Goal: Task Accomplishment & Management: Use online tool/utility

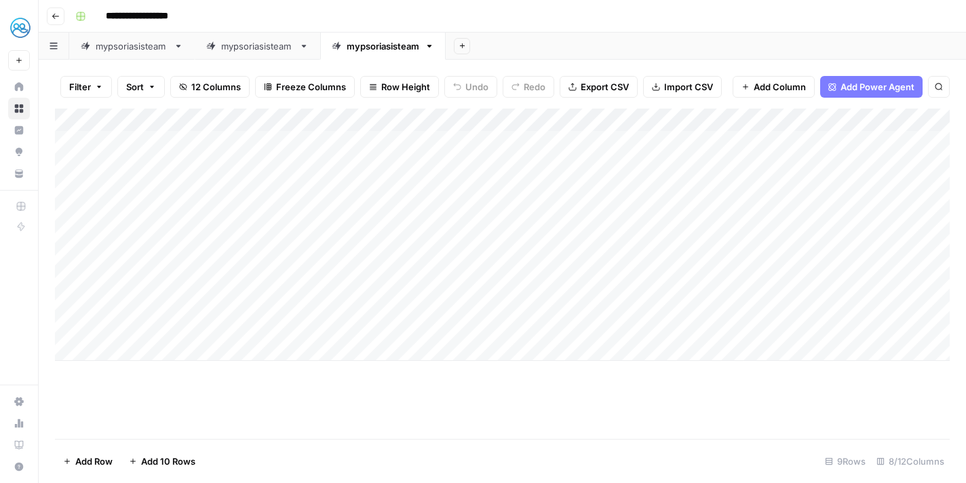
scroll to position [0, 313]
click at [895, 123] on span "Add Column" at bounding box center [918, 120] width 47 height 12
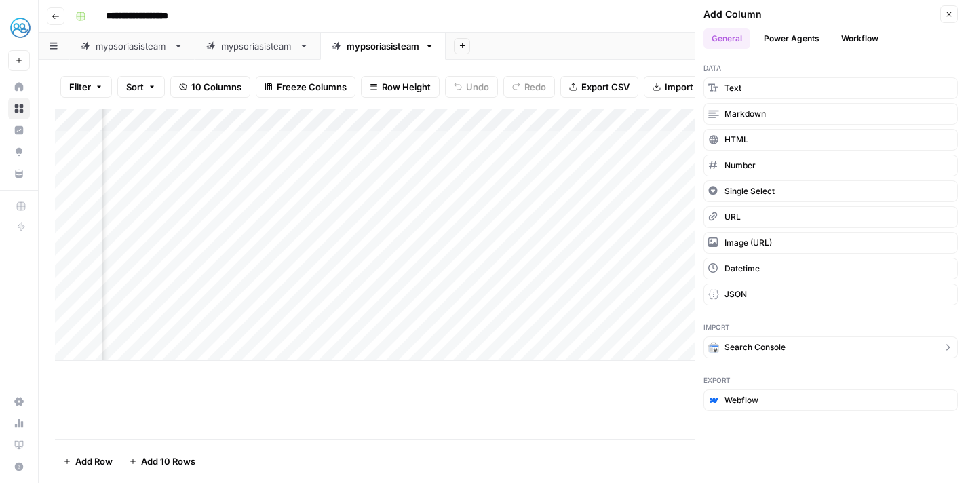
click at [738, 347] on span "Search Console" at bounding box center [754, 347] width 61 height 12
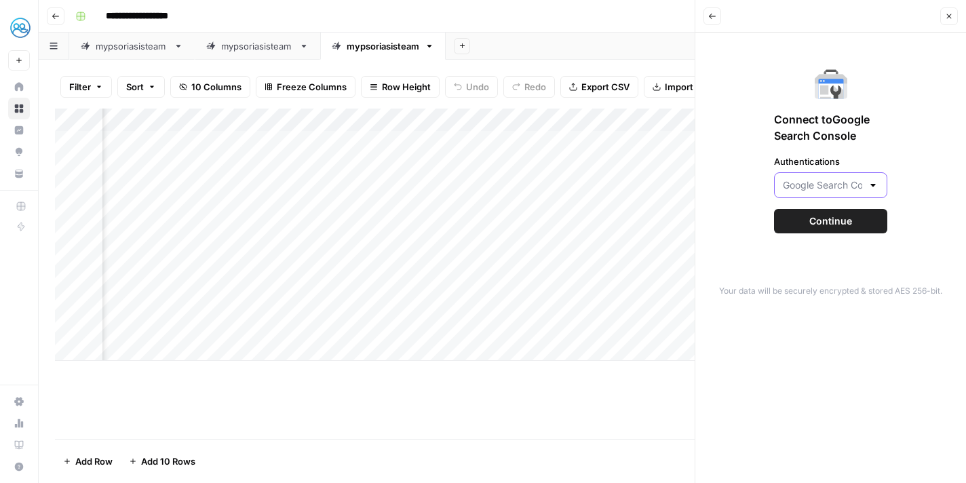
click at [845, 191] on input "Authentications" at bounding box center [822, 185] width 79 height 14
click at [950, 16] on icon "button" at bounding box center [949, 16] width 8 height 8
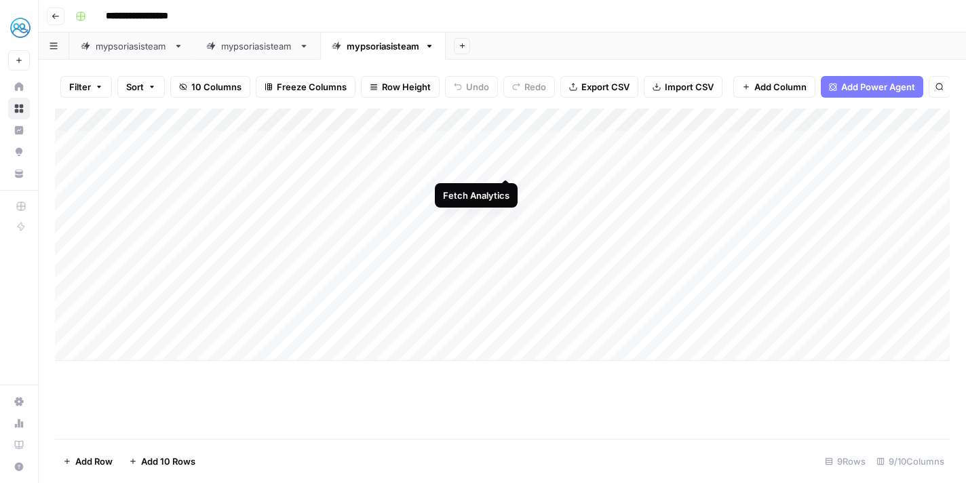
click at [505, 167] on div "Add Column" at bounding box center [502, 235] width 895 height 252
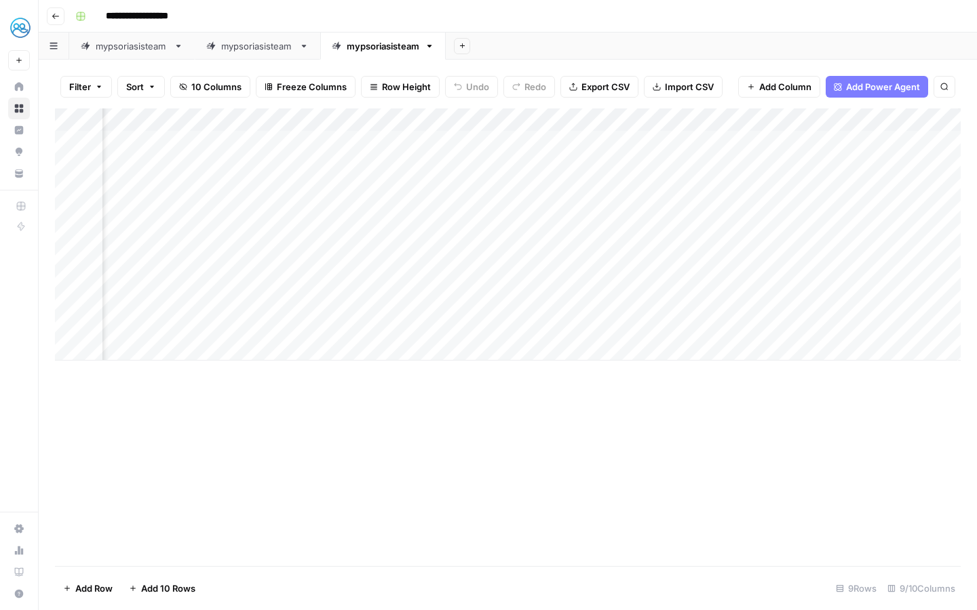
scroll to position [0, 424]
click at [872, 147] on div "Add Column" at bounding box center [508, 235] width 906 height 252
click at [859, 143] on div "Add Column" at bounding box center [508, 235] width 906 height 252
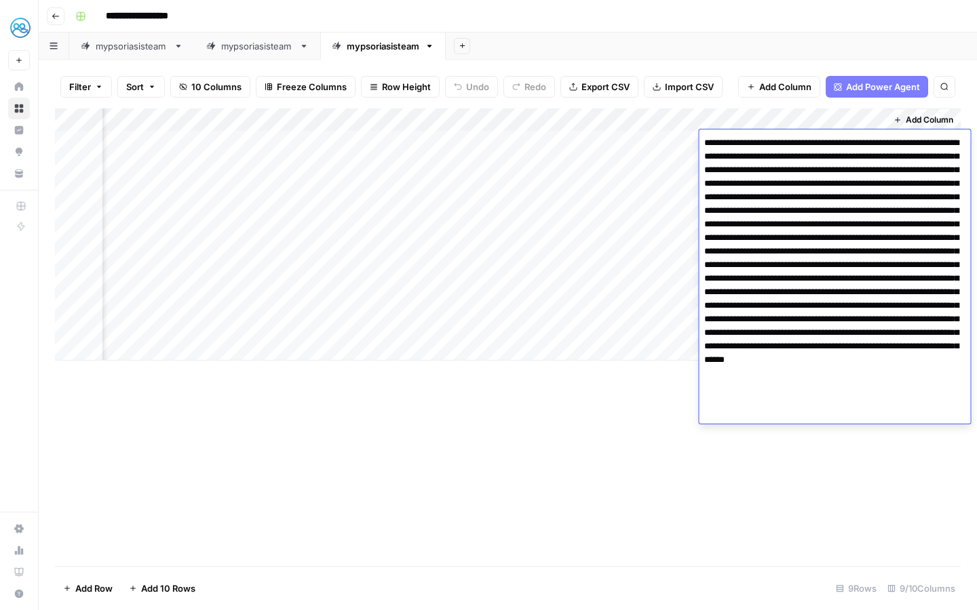
click at [338, 394] on div "Add Column" at bounding box center [508, 338] width 906 height 458
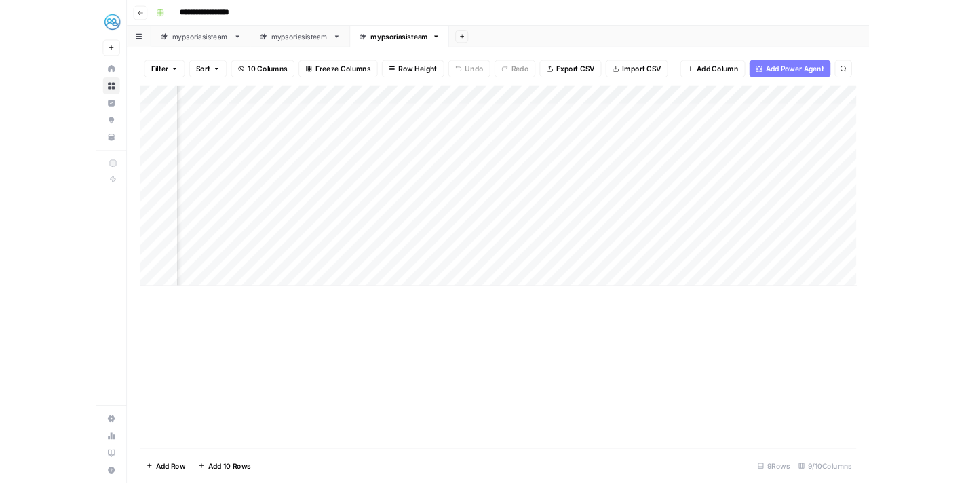
scroll to position [0, 145]
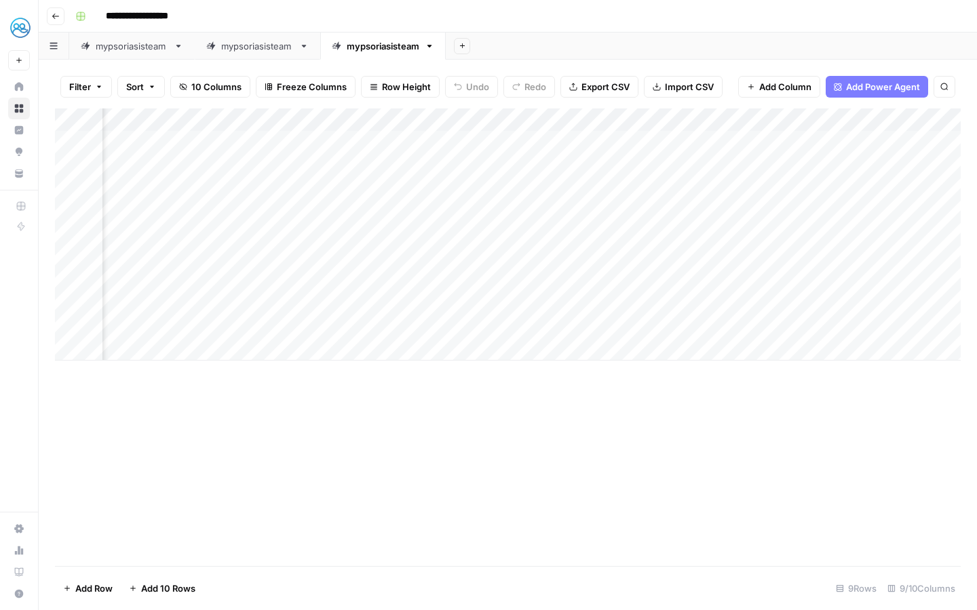
click at [362, 184] on div "Add Column" at bounding box center [508, 235] width 906 height 252
click at [364, 210] on div "Add Column" at bounding box center [508, 235] width 906 height 252
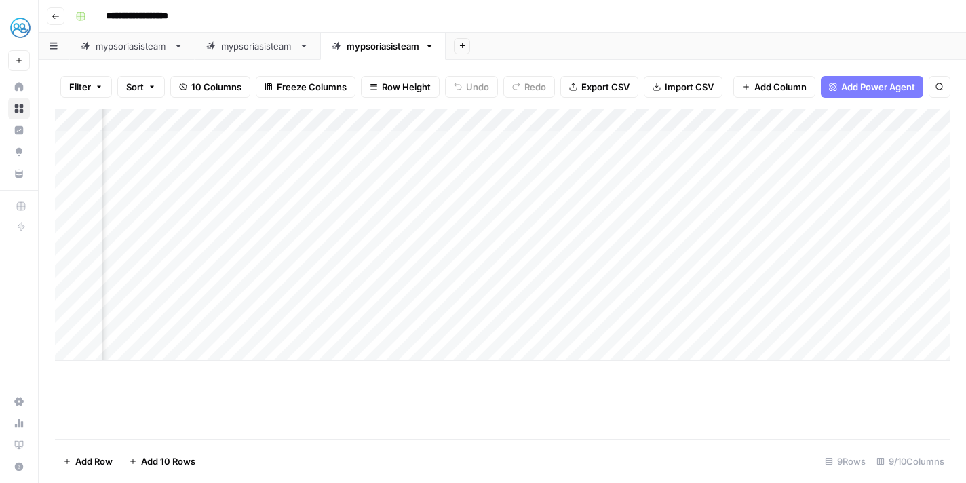
scroll to position [0, 426]
click at [623, 208] on div "Add Column" at bounding box center [502, 235] width 895 height 252
click at [253, 168] on div "Add Column" at bounding box center [502, 235] width 895 height 252
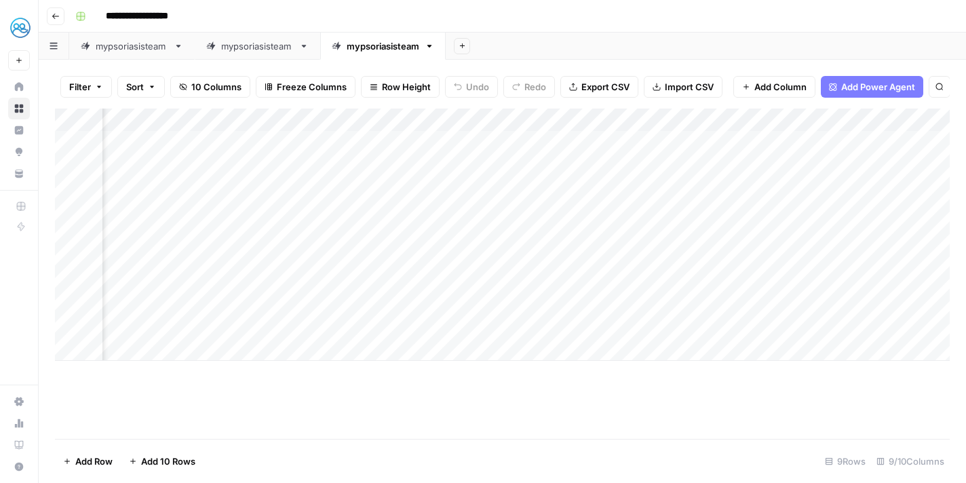
click at [272, 215] on div "Add Column" at bounding box center [502, 235] width 895 height 252
click at [621, 142] on div "Add Column" at bounding box center [502, 235] width 895 height 252
click at [651, 166] on div "Add Column" at bounding box center [502, 235] width 895 height 252
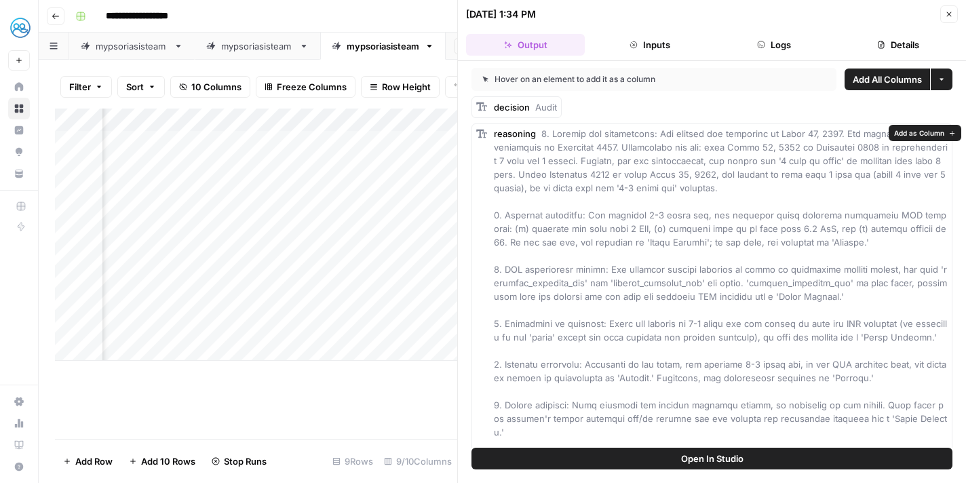
scroll to position [28, 0]
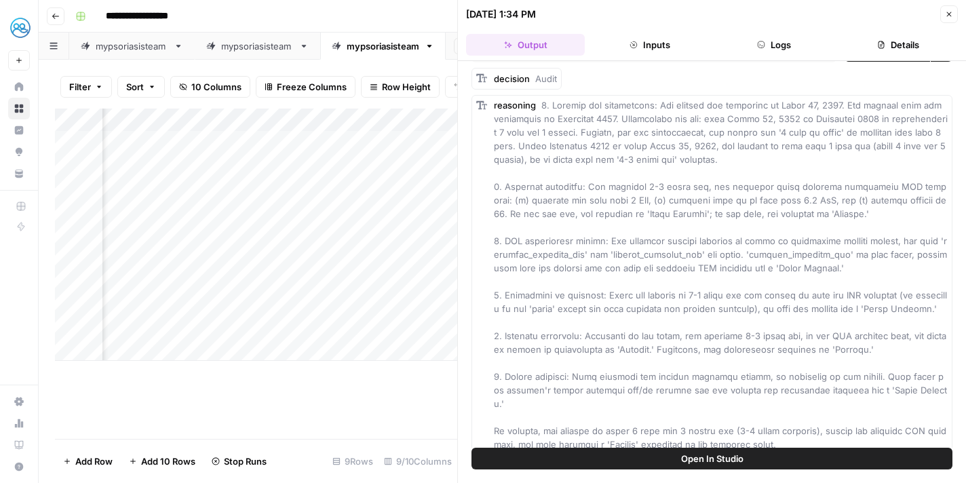
click at [380, 296] on div "Add Column" at bounding box center [256, 235] width 402 height 252
click at [954, 18] on button "Close" at bounding box center [949, 14] width 18 height 18
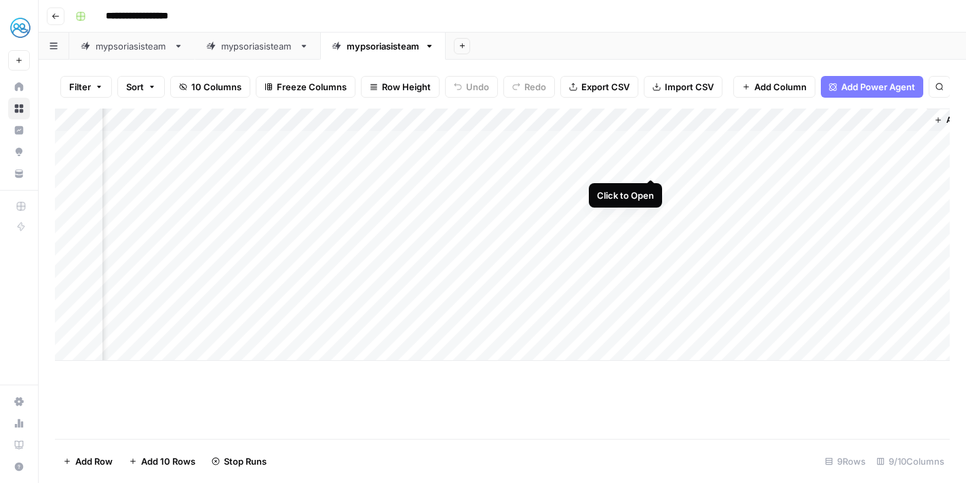
click at [652, 166] on div "Add Column" at bounding box center [502, 235] width 895 height 252
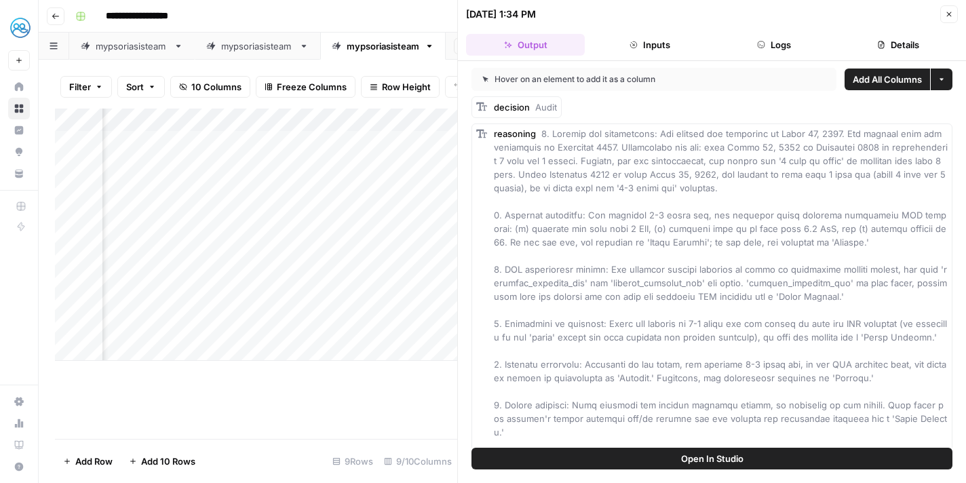
scroll to position [28, 0]
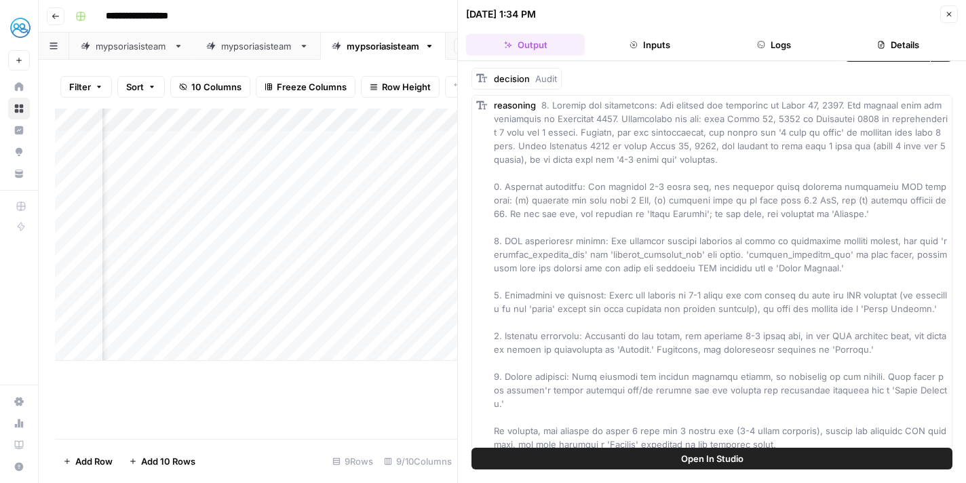
click at [948, 16] on icon "button" at bounding box center [949, 14] width 8 height 8
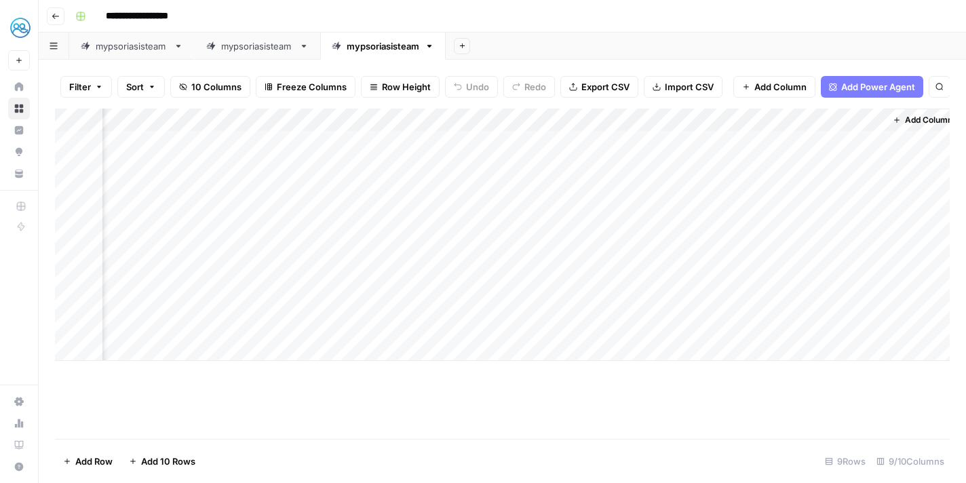
scroll to position [0, 435]
click at [782, 168] on div "Add Column" at bounding box center [502, 235] width 895 height 252
click at [861, 163] on div "Add Column" at bounding box center [502, 235] width 895 height 252
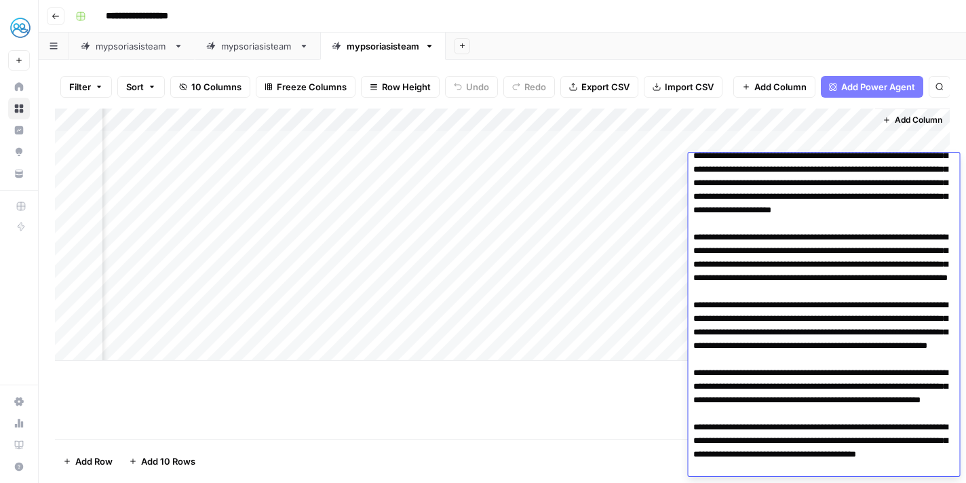
scroll to position [0, 0]
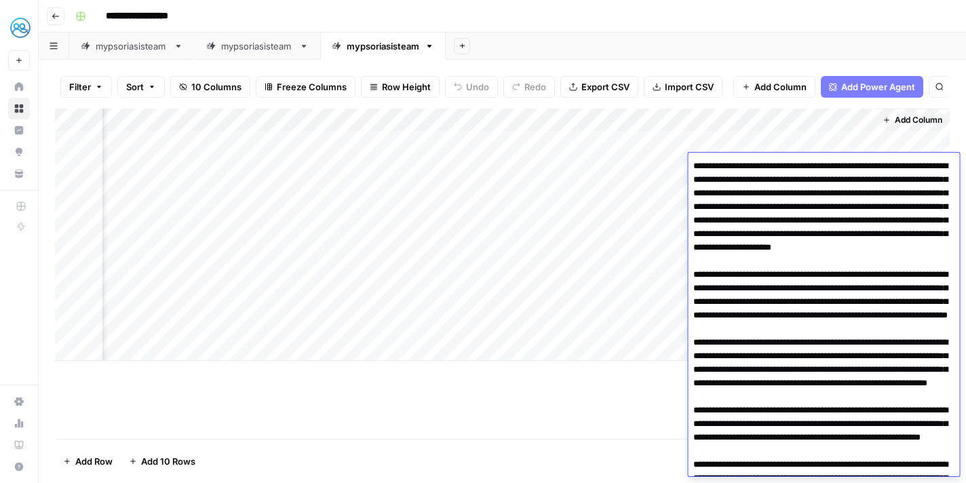
click at [669, 313] on div "Add Column" at bounding box center [502, 235] width 895 height 252
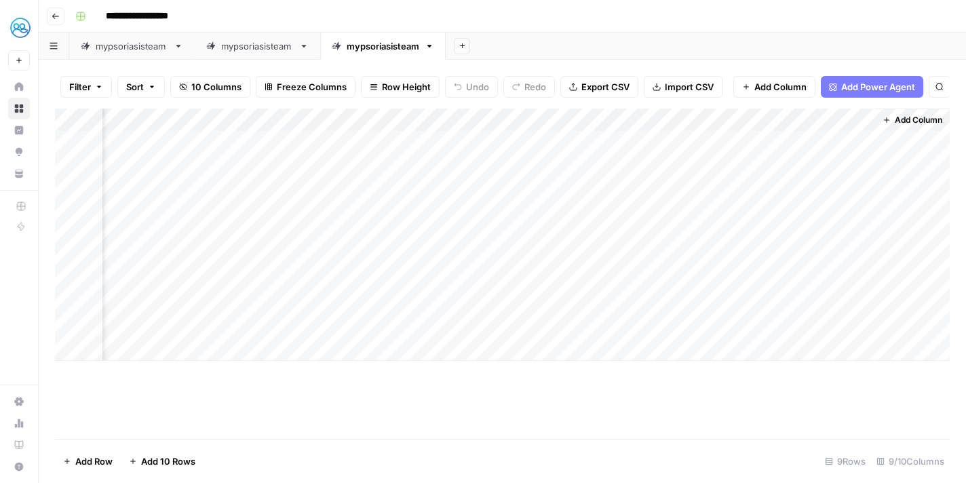
click at [737, 116] on div "Add Column" at bounding box center [502, 235] width 895 height 252
click at [674, 34] on div "Add Sheet" at bounding box center [706, 46] width 520 height 27
click at [790, 140] on div "Add Column" at bounding box center [502, 235] width 895 height 252
click at [790, 147] on div "Add Column" at bounding box center [502, 235] width 895 height 252
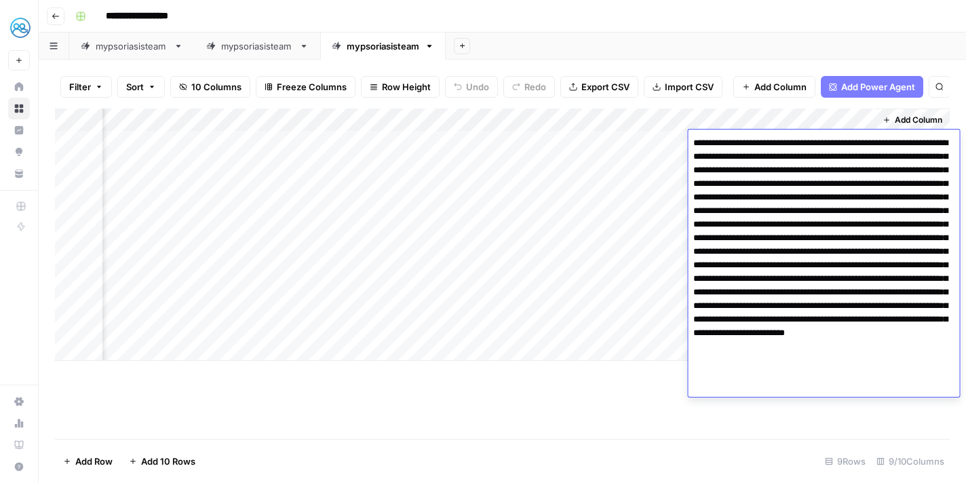
click at [556, 420] on div "Add Column" at bounding box center [502, 274] width 895 height 330
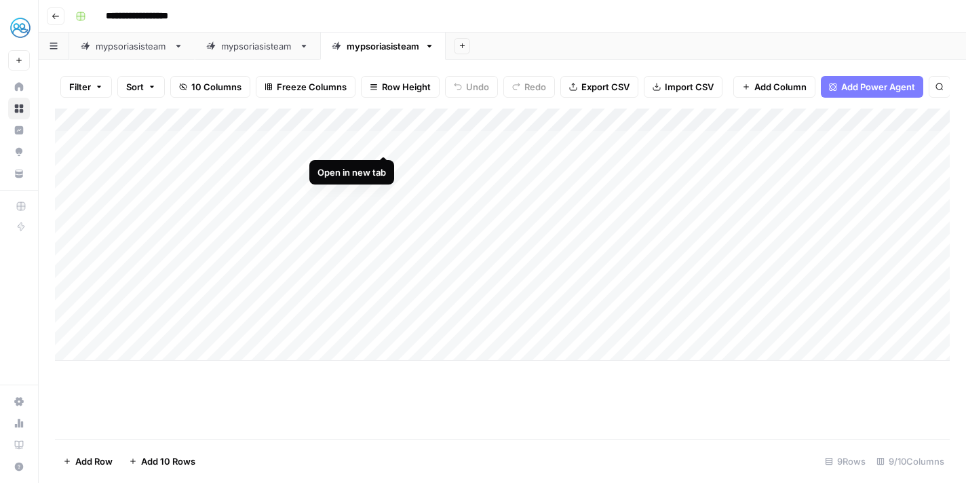
click at [384, 143] on div "Add Column" at bounding box center [502, 235] width 895 height 252
click at [804, 142] on div "Add Column" at bounding box center [502, 235] width 895 height 252
click at [857, 144] on div "Add Column" at bounding box center [502, 235] width 895 height 252
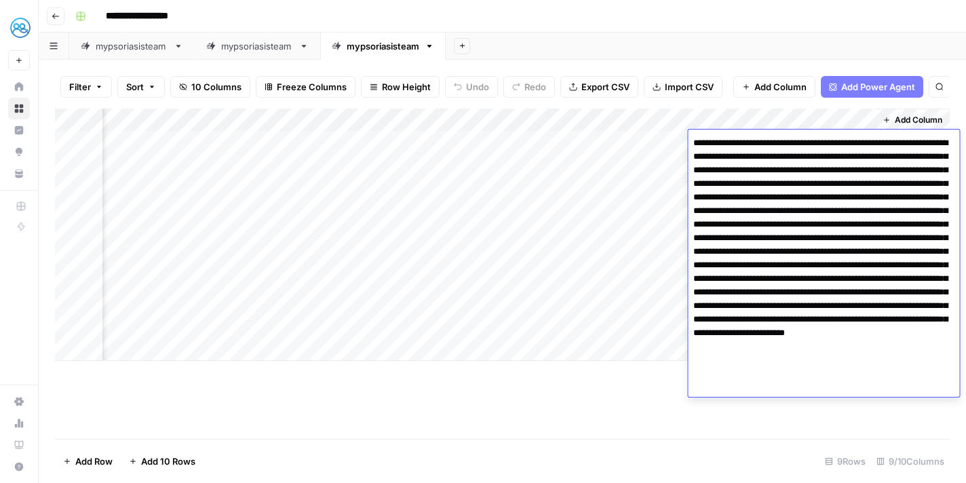
click at [705, 420] on div "Add Column" at bounding box center [502, 274] width 895 height 330
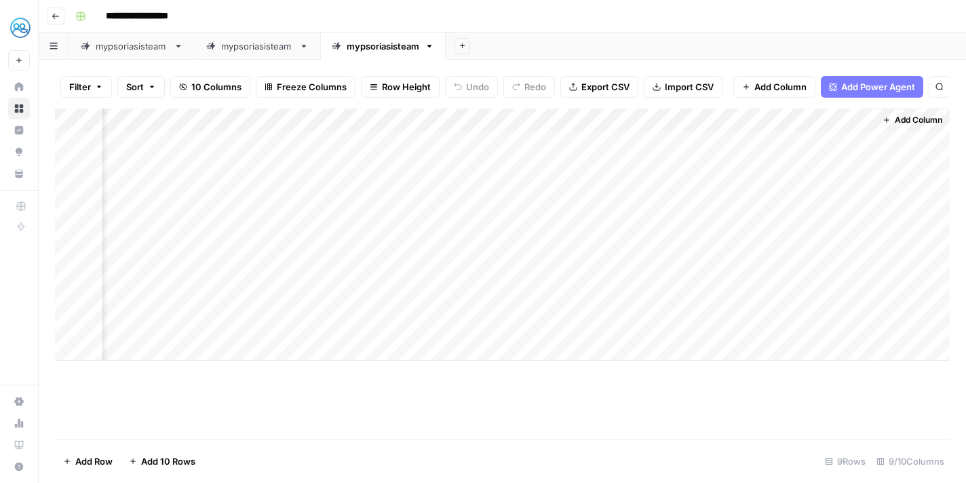
click at [792, 164] on div "Add Column" at bounding box center [502, 235] width 895 height 252
click at [851, 168] on div "Add Column" at bounding box center [502, 235] width 895 height 252
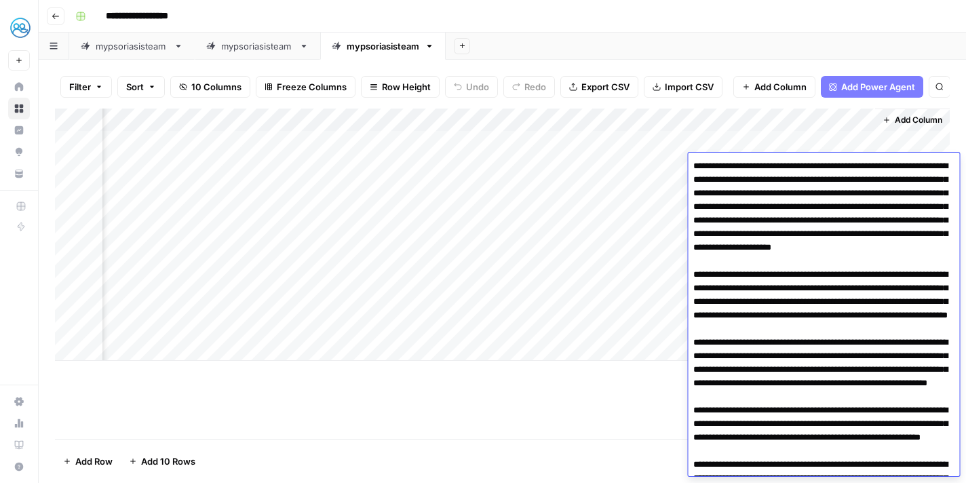
scroll to position [215, 0]
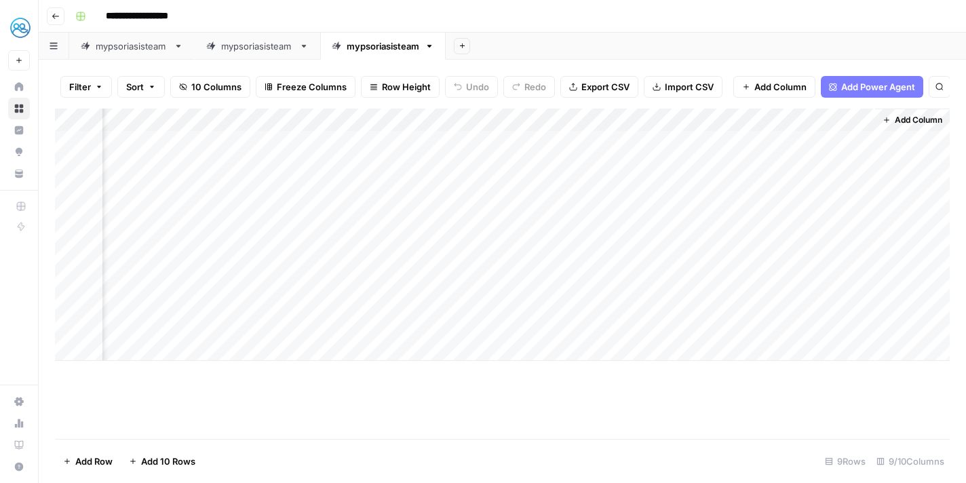
click at [632, 429] on div "Add Column" at bounding box center [502, 274] width 895 height 330
click at [619, 164] on div "Add Column" at bounding box center [502, 235] width 895 height 252
click at [379, 211] on div "Add Column" at bounding box center [502, 235] width 895 height 252
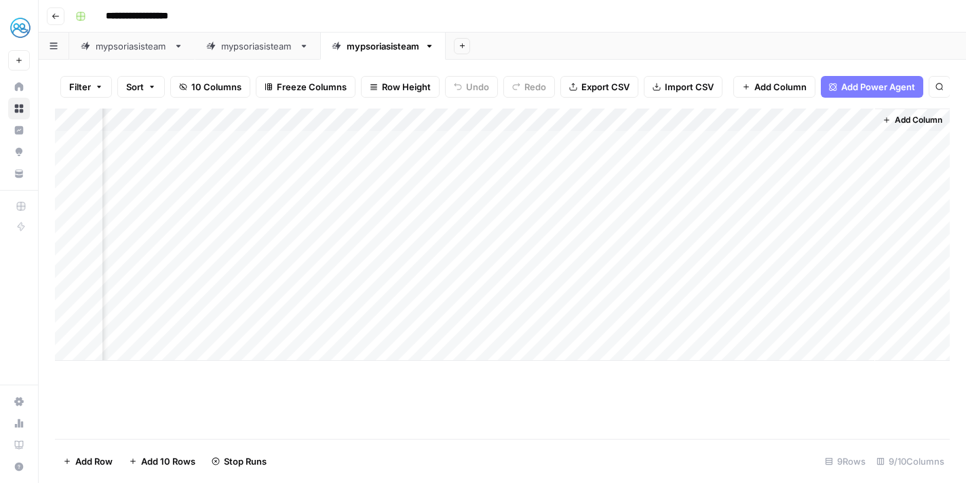
click at [807, 210] on div "Add Column" at bounding box center [502, 235] width 895 height 252
click at [843, 212] on div "Add Column" at bounding box center [502, 235] width 895 height 252
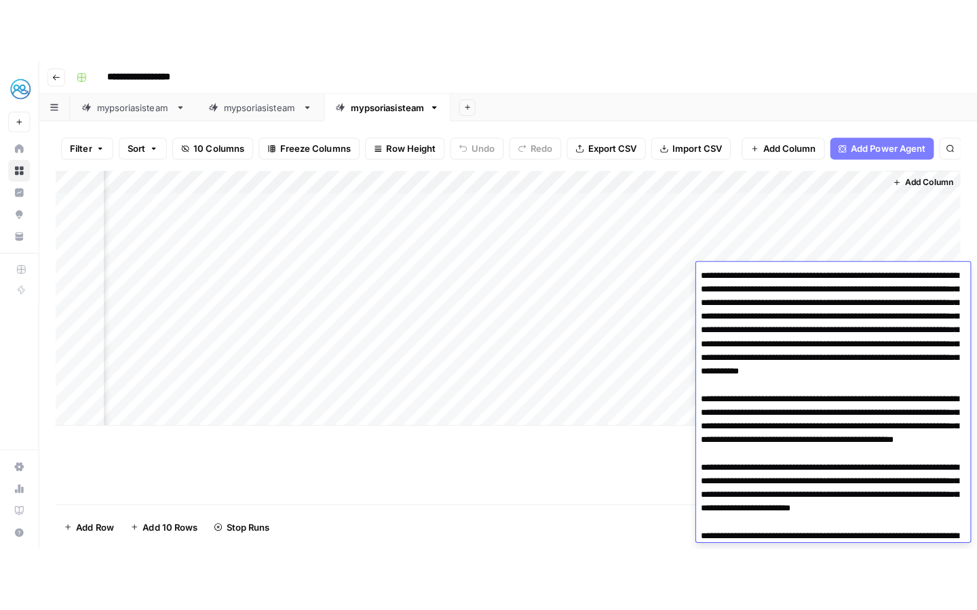
scroll to position [248, 0]
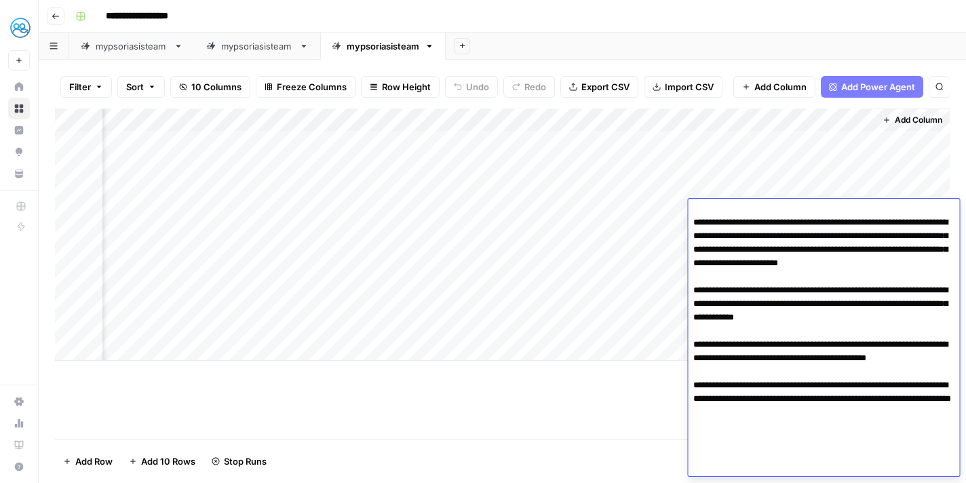
click at [616, 431] on div "Add Column" at bounding box center [502, 274] width 895 height 330
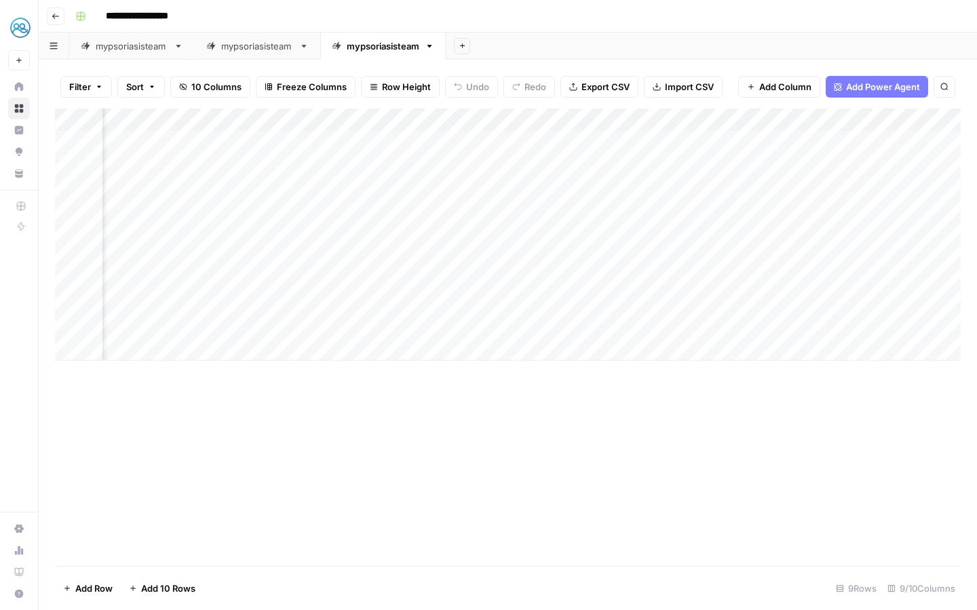
scroll to position [0, 424]
click at [940, 89] on icon "button" at bounding box center [944, 87] width 8 height 8
click at [568, 482] on div "Add Column Type to search" at bounding box center [508, 338] width 906 height 458
click at [819, 42] on div "Add Sheet" at bounding box center [711, 46] width 531 height 27
click at [935, 126] on icon "Close Search" at bounding box center [932, 125] width 11 height 11
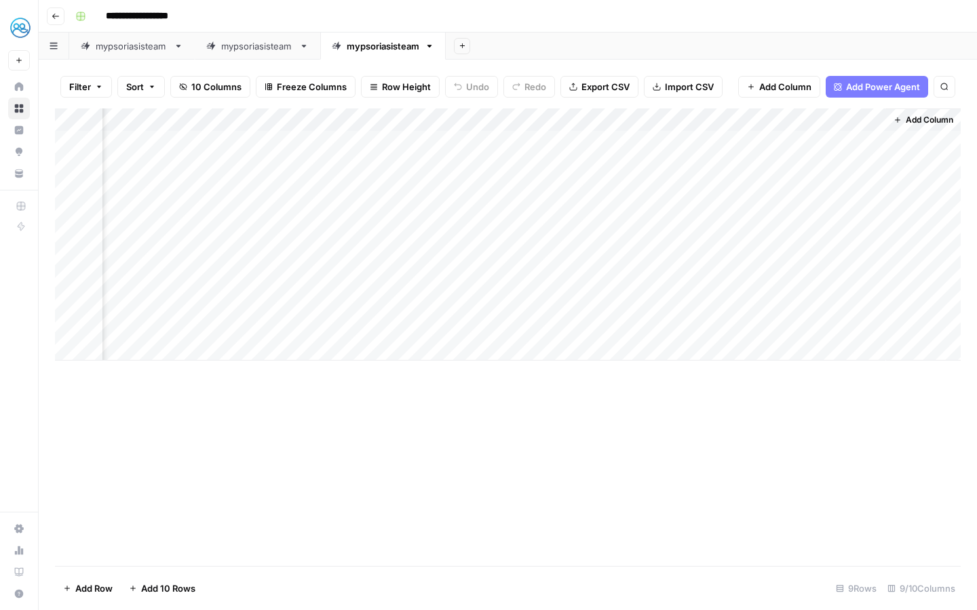
click at [798, 169] on div "Add Column" at bounding box center [508, 235] width 906 height 252
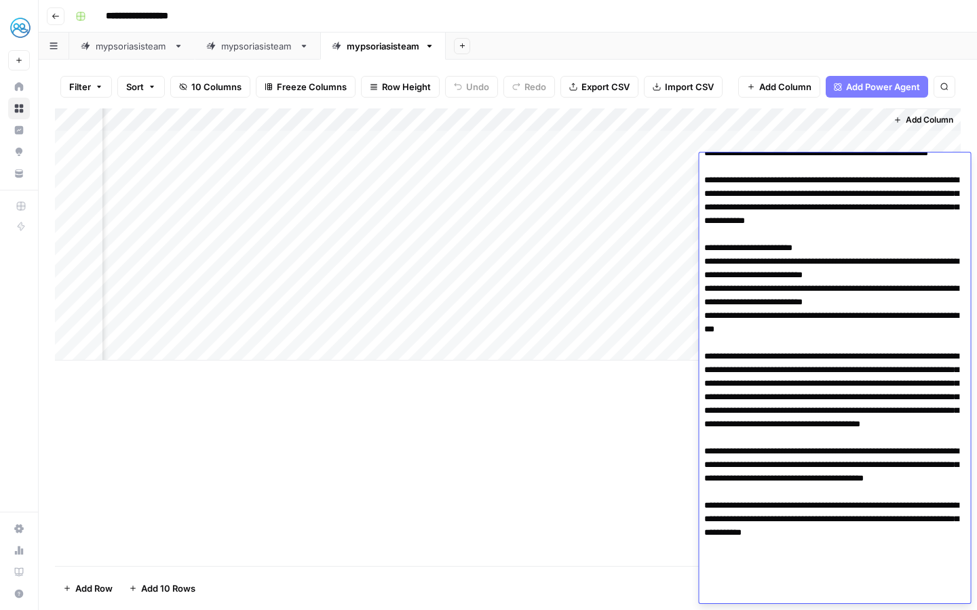
scroll to position [115, 0]
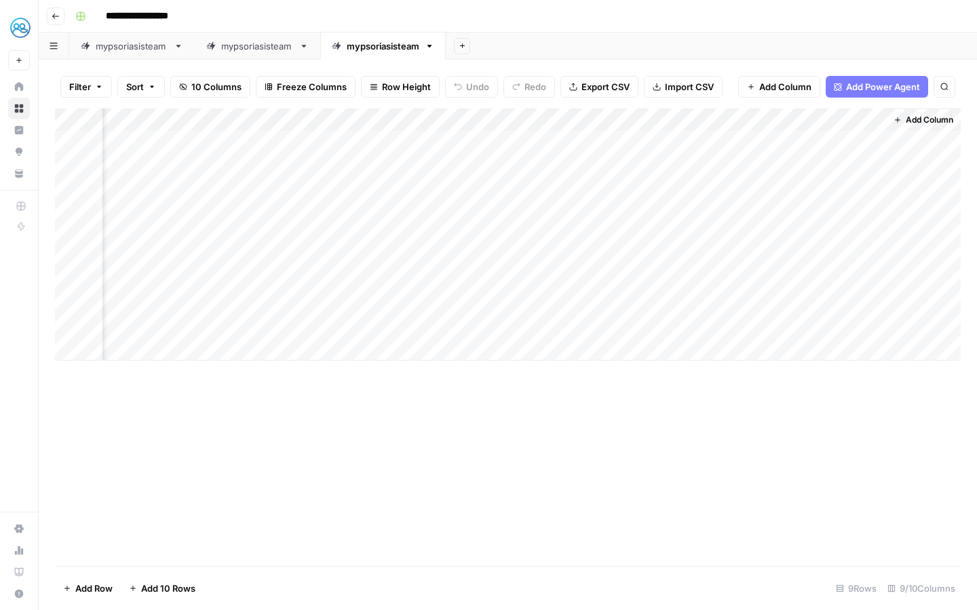
click at [646, 461] on div "Add Column" at bounding box center [508, 338] width 906 height 458
click at [827, 168] on div "Add Column" at bounding box center [508, 235] width 906 height 252
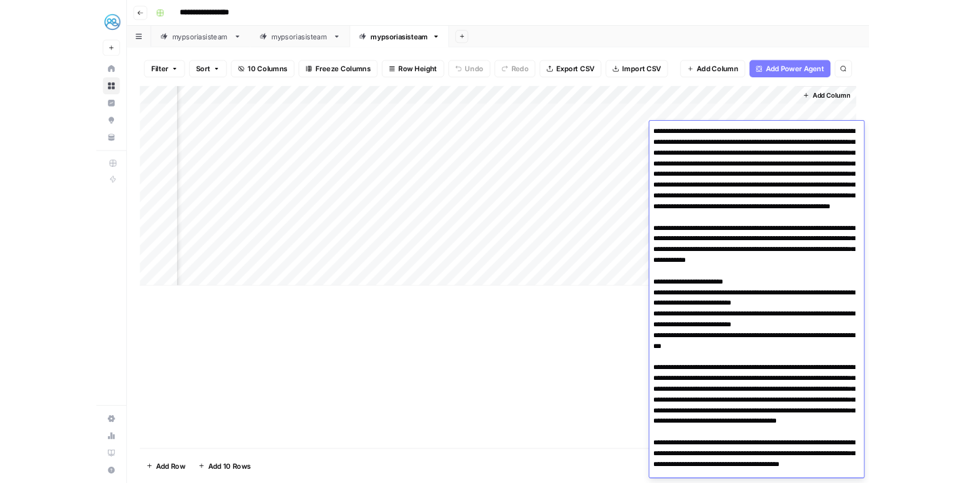
scroll to position [115, 0]
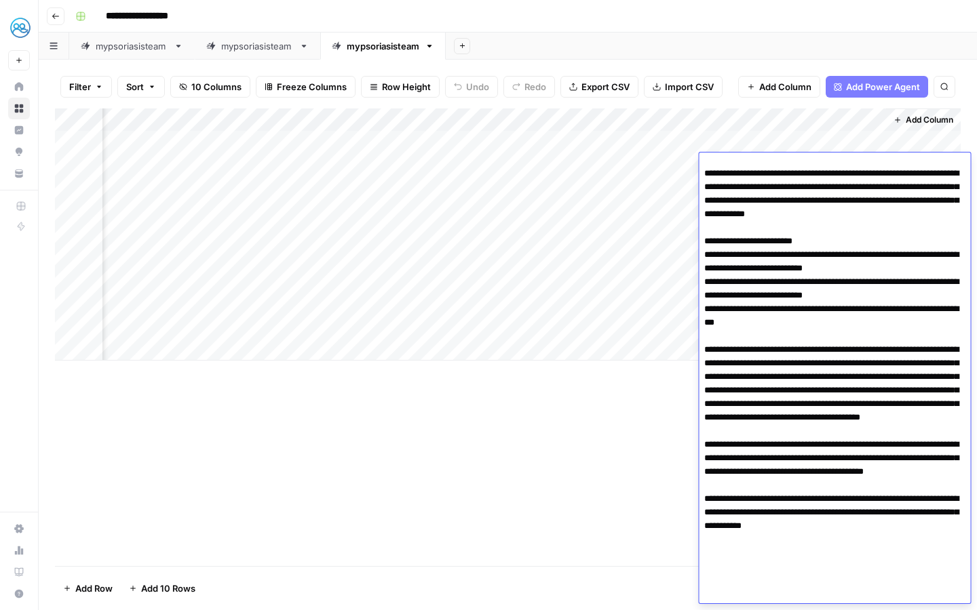
click at [562, 482] on div "Add Column" at bounding box center [508, 338] width 906 height 458
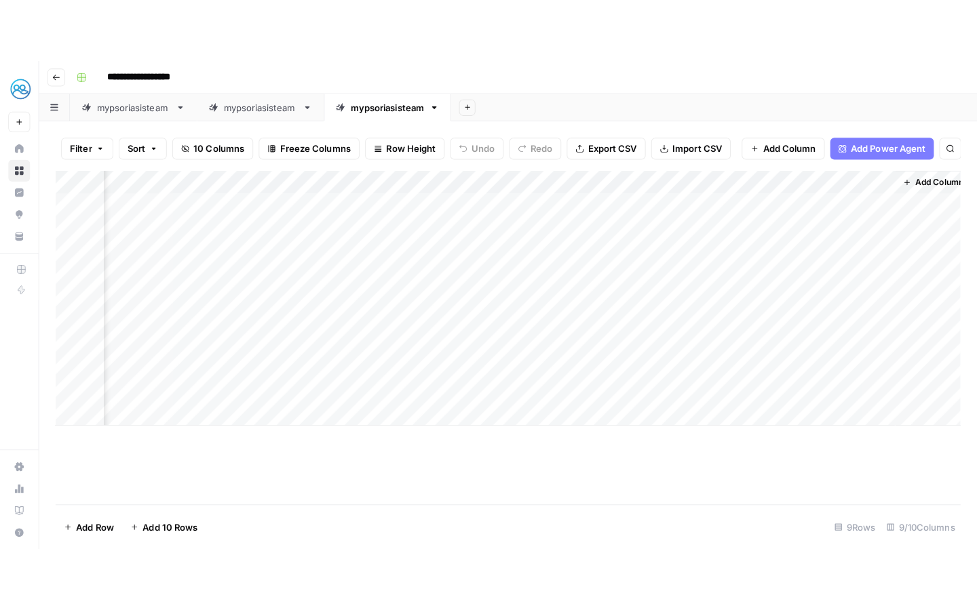
scroll to position [0, 435]
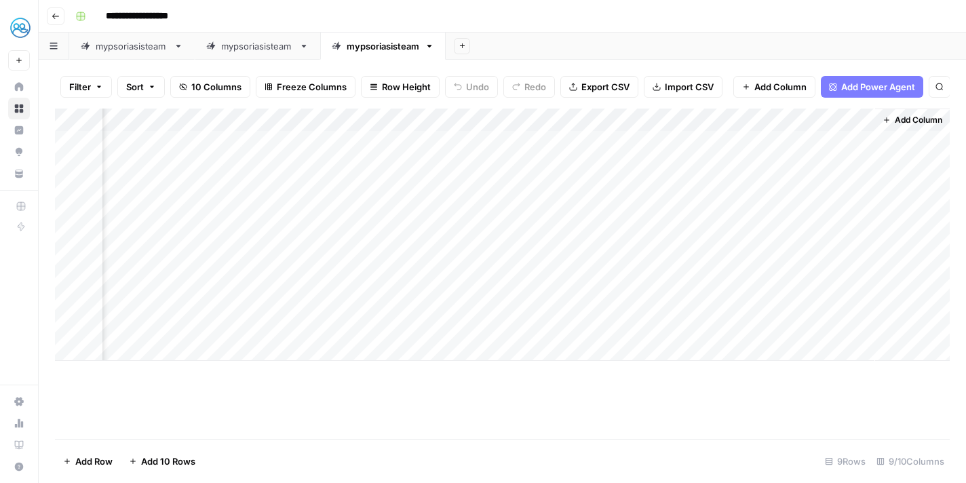
click at [743, 124] on div "Add Column" at bounding box center [502, 235] width 895 height 252
click at [650, 406] on div "Add Column" at bounding box center [502, 274] width 895 height 330
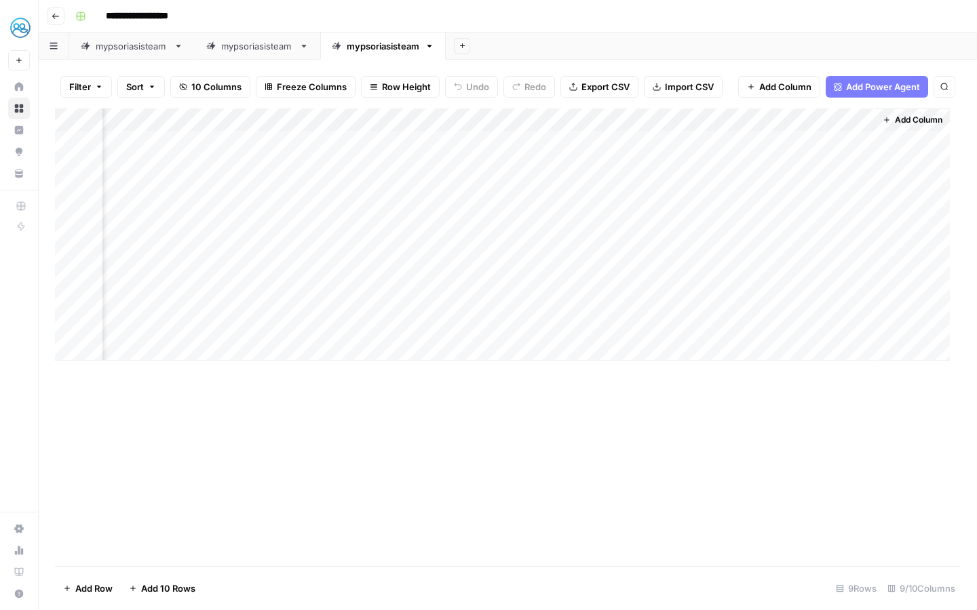
scroll to position [0, 424]
click at [819, 193] on div "Add Column" at bounding box center [508, 235] width 906 height 252
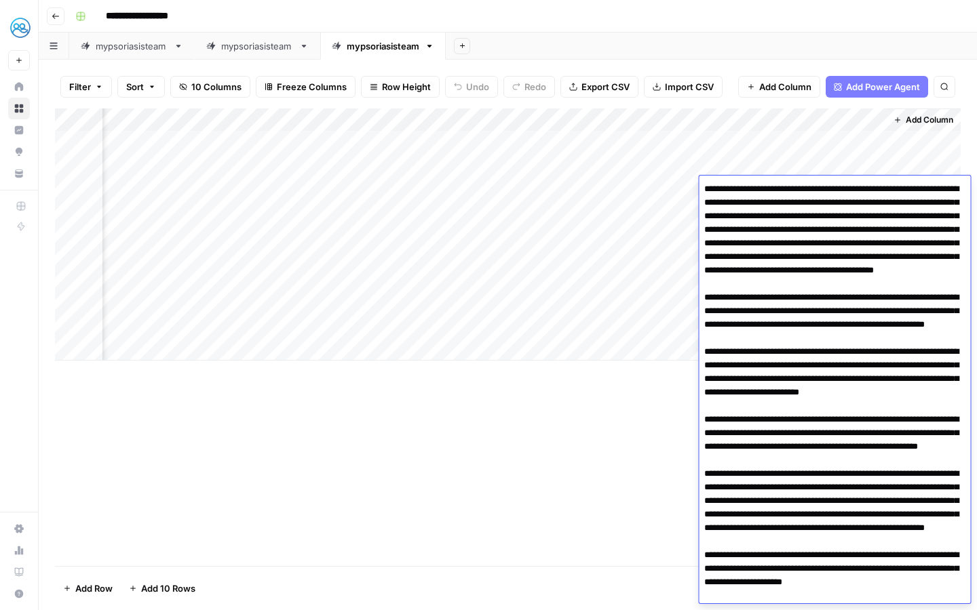
scroll to position [70, 0]
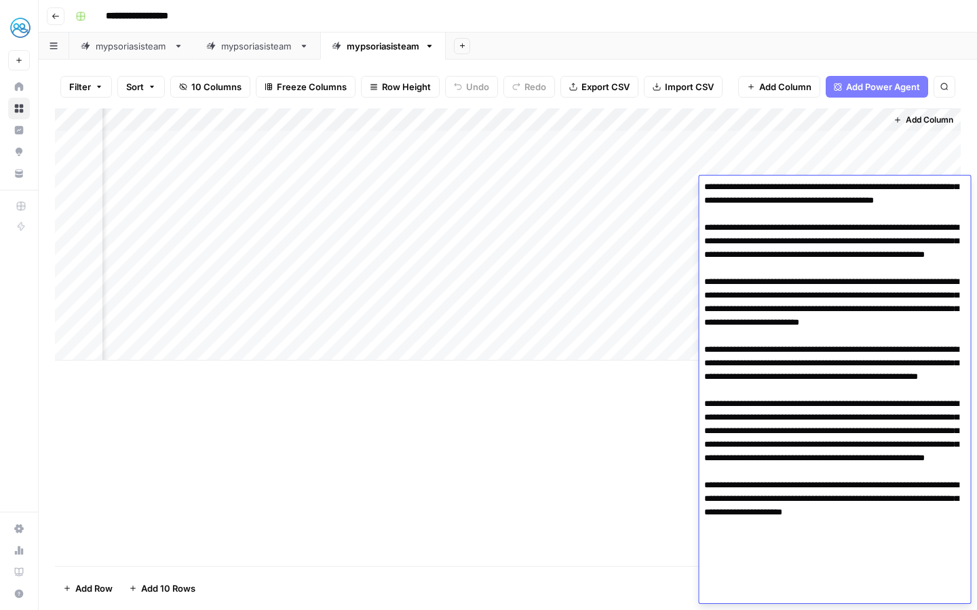
click at [634, 482] on div "Add Column" at bounding box center [508, 338] width 906 height 458
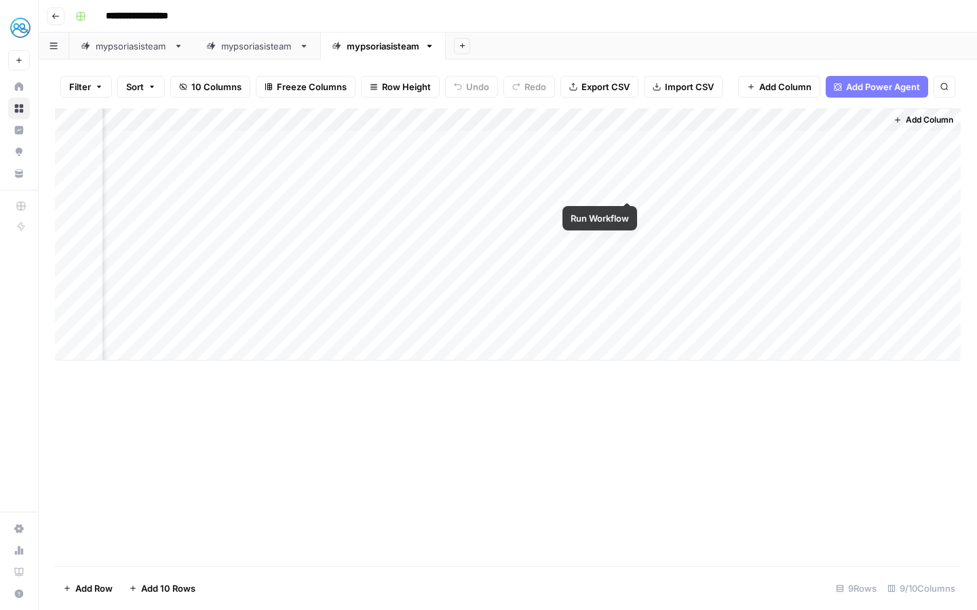
click at [626, 186] on div "Add Column" at bounding box center [508, 235] width 906 height 252
click at [815, 161] on div "Add Column" at bounding box center [508, 235] width 906 height 252
click at [815, 163] on div "Add Column" at bounding box center [508, 235] width 906 height 252
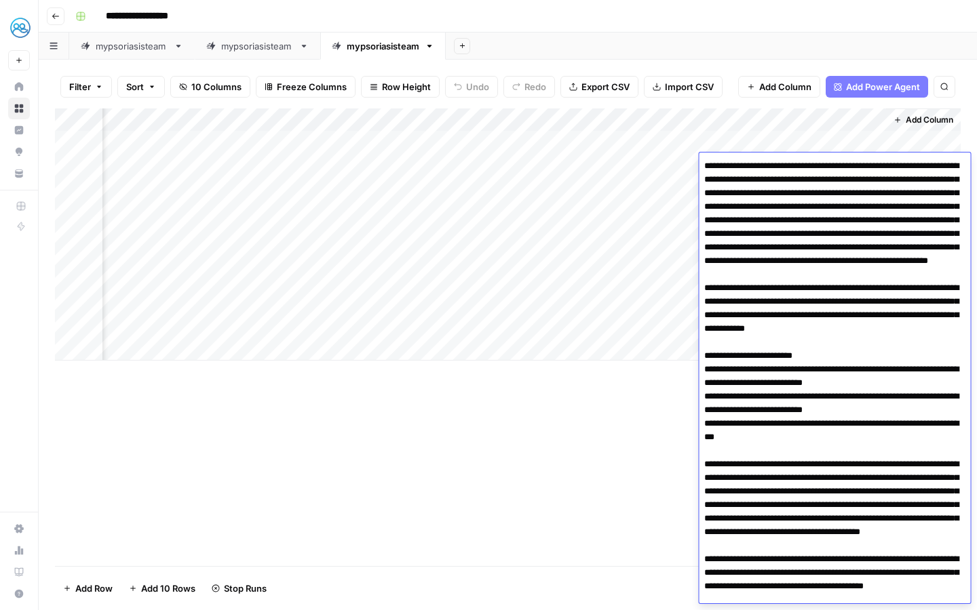
scroll to position [115, 0]
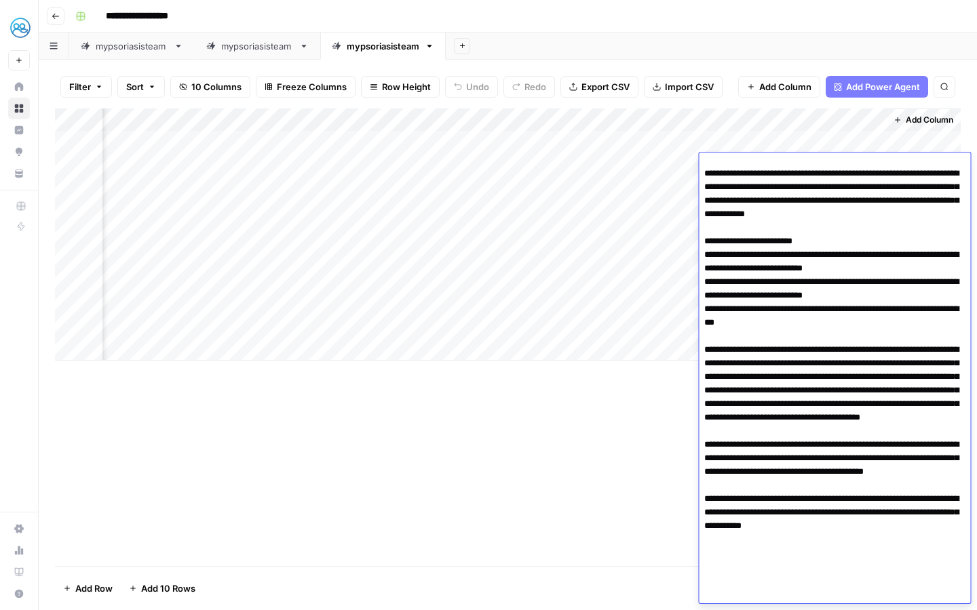
click at [569, 415] on div "Add Column" at bounding box center [508, 338] width 906 height 458
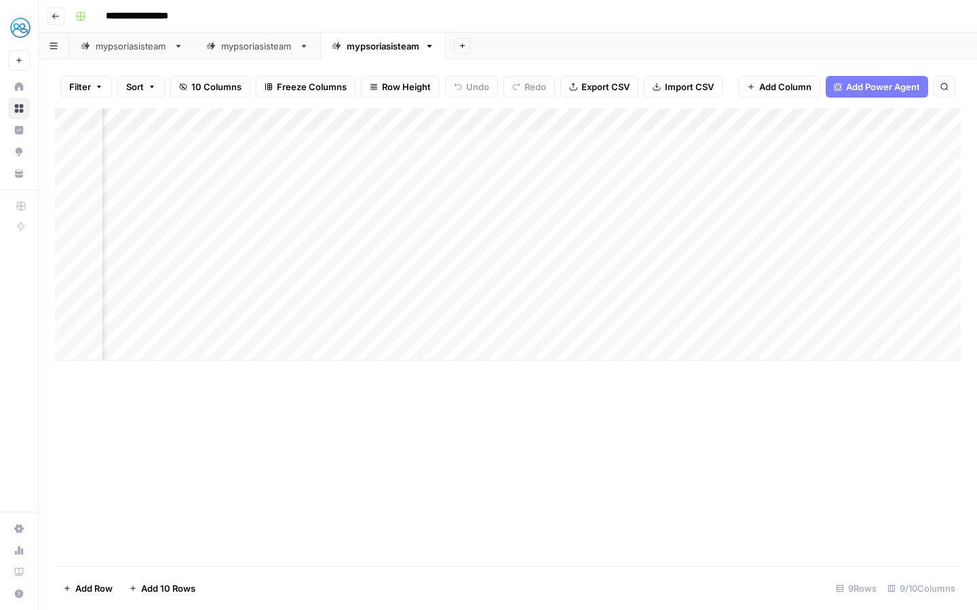
scroll to position [0, 302]
click at [558, 167] on div "Add Column" at bounding box center [508, 235] width 906 height 252
click at [516, 370] on div "Add Column" at bounding box center [508, 338] width 906 height 458
click at [823, 189] on div "Add Column" at bounding box center [508, 235] width 906 height 252
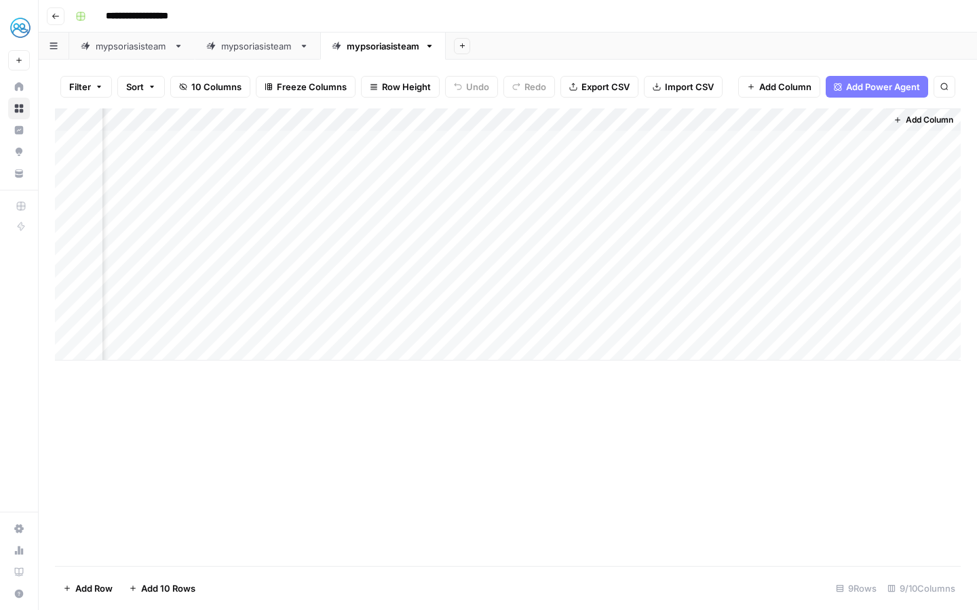
click at [823, 189] on div "Add Column" at bounding box center [508, 235] width 906 height 252
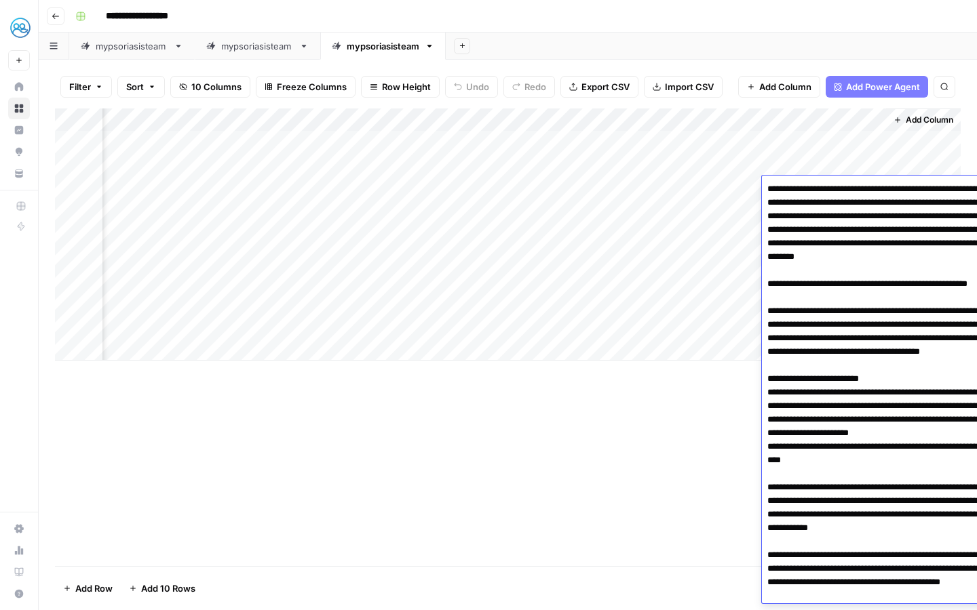
scroll to position [43, 0]
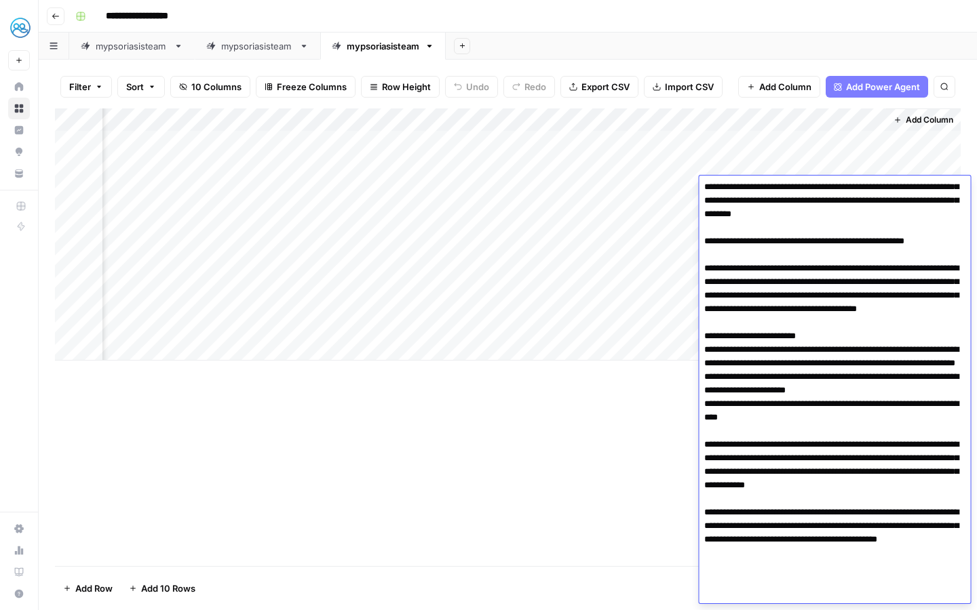
click at [612, 429] on div "Add Column" at bounding box center [508, 338] width 906 height 458
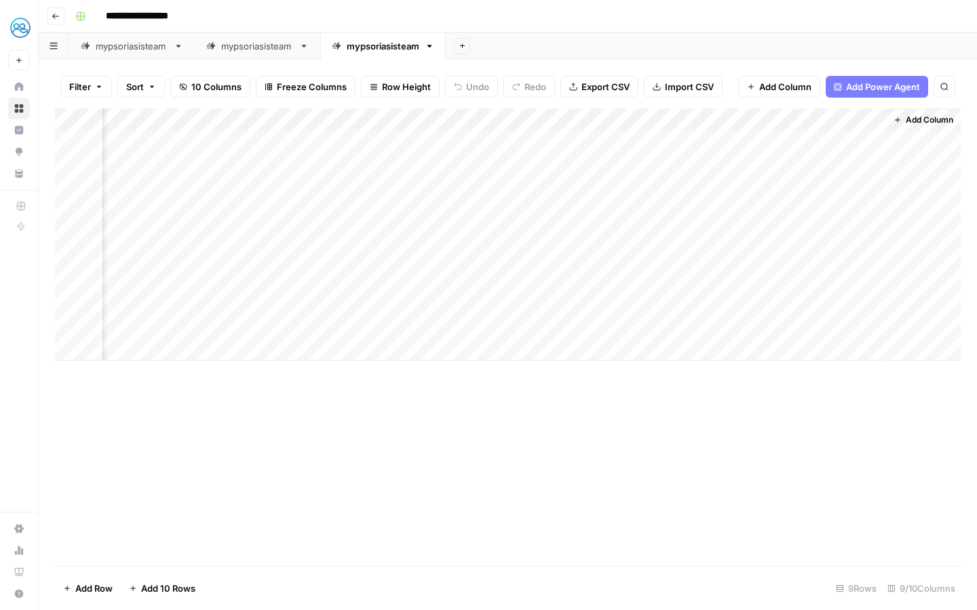
click at [820, 142] on div "Add Column" at bounding box center [508, 235] width 906 height 252
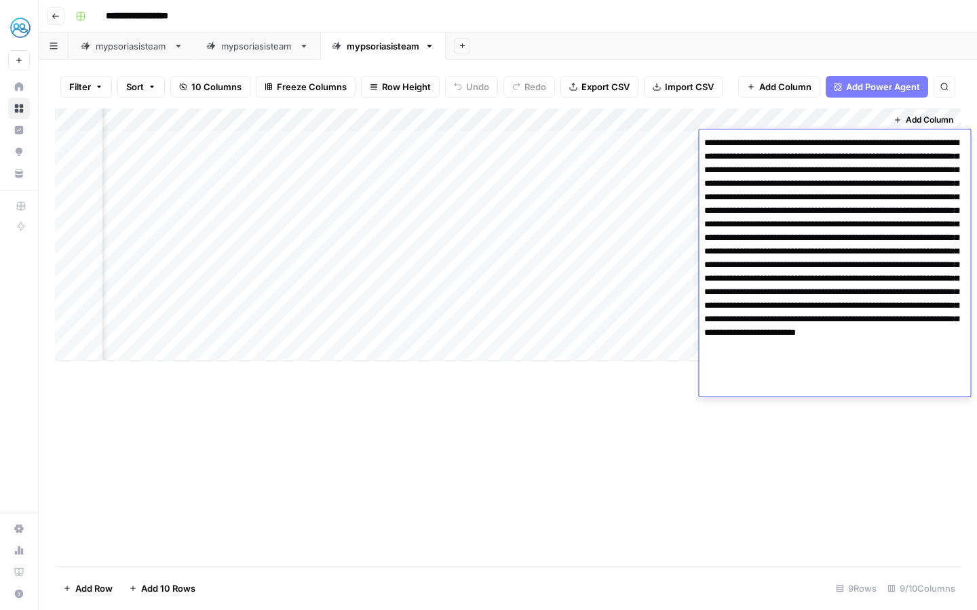
click at [809, 426] on div "Add Column" at bounding box center [508, 338] width 906 height 458
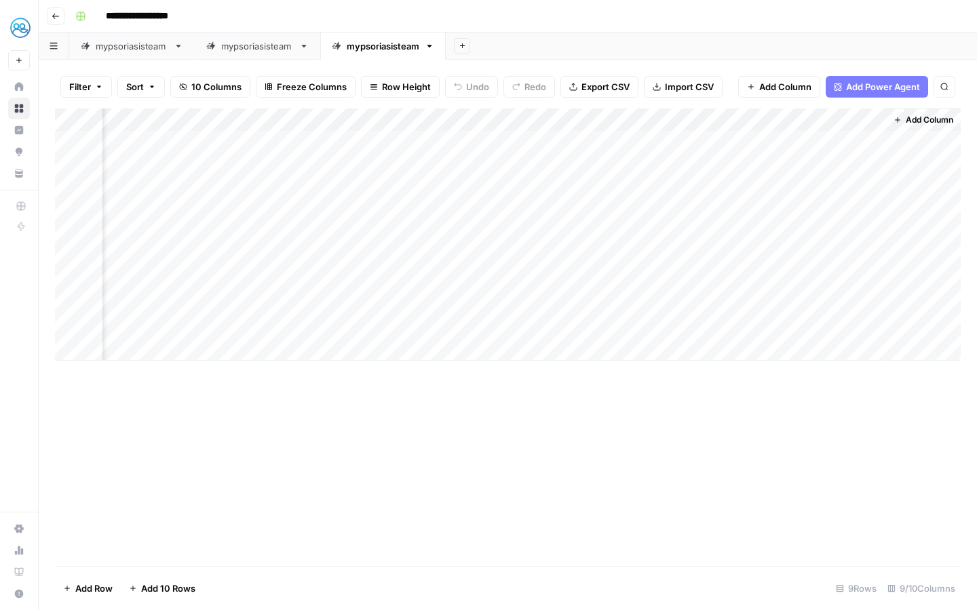
click at [868, 169] on div "Add Column" at bounding box center [508, 235] width 906 height 252
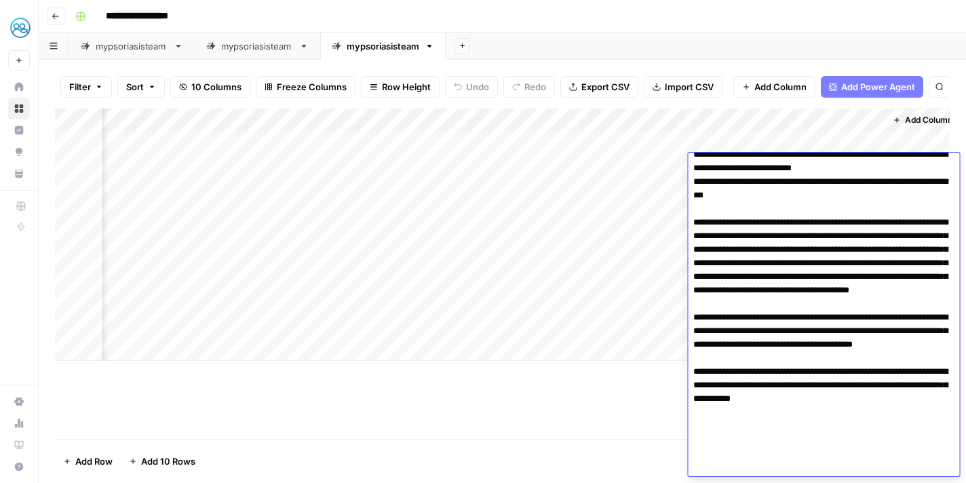
scroll to position [109, 0]
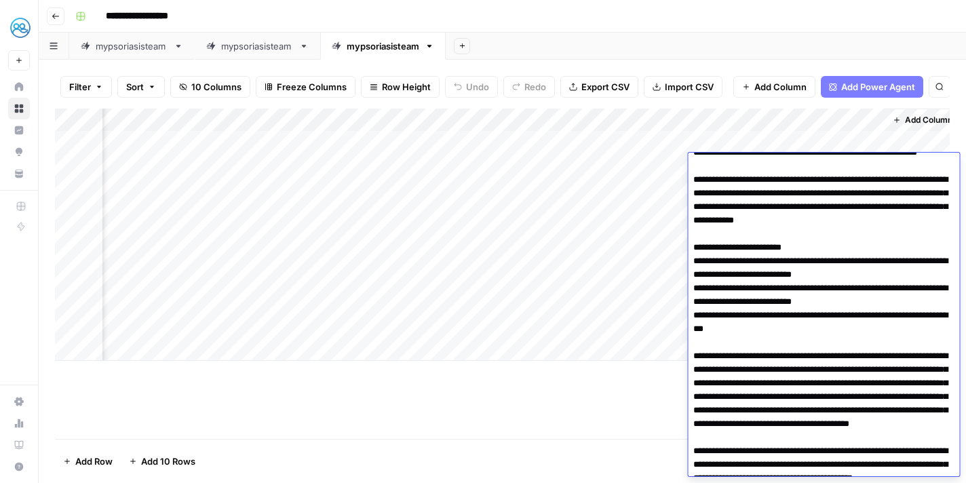
click at [838, 44] on div "Add Sheet" at bounding box center [706, 46] width 520 height 27
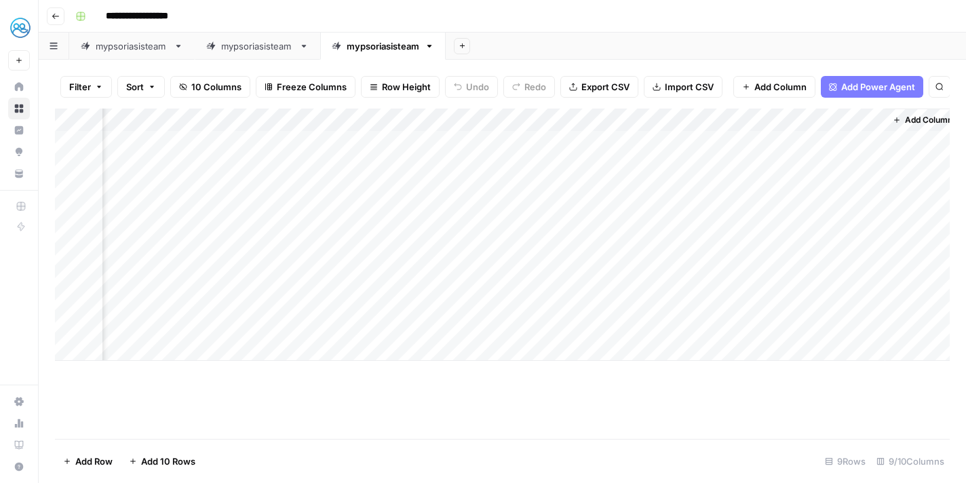
scroll to position [0, 435]
click at [783, 170] on div "Add Column" at bounding box center [502, 235] width 895 height 252
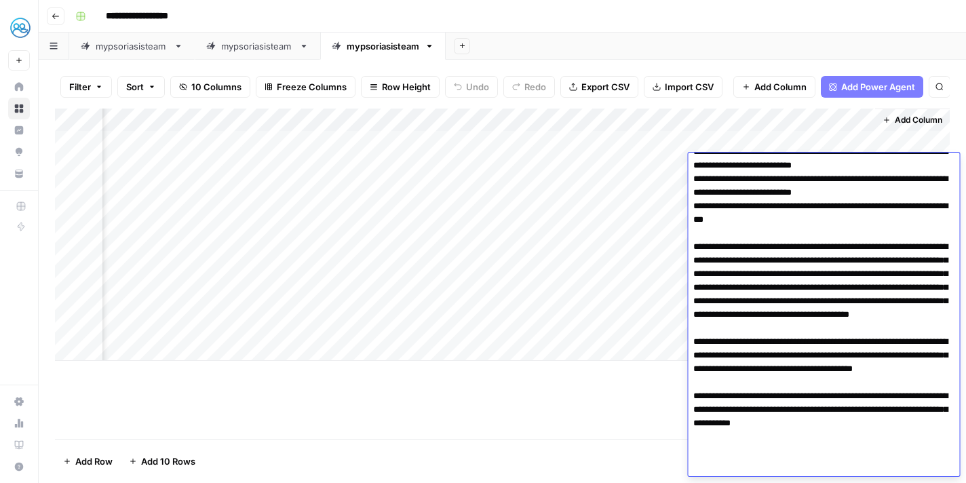
scroll to position [242, 0]
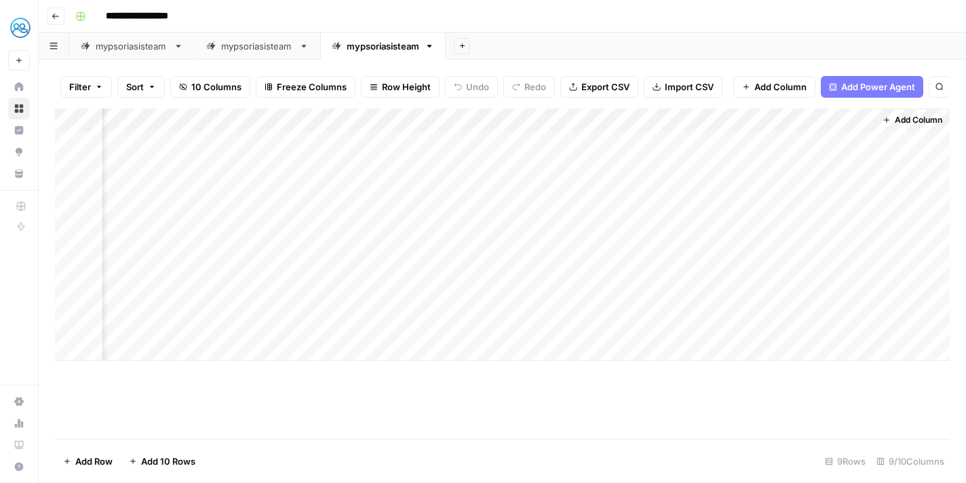
click at [842, 47] on div "Add Sheet" at bounding box center [706, 46] width 520 height 27
click at [829, 164] on div "Add Column" at bounding box center [502, 235] width 895 height 252
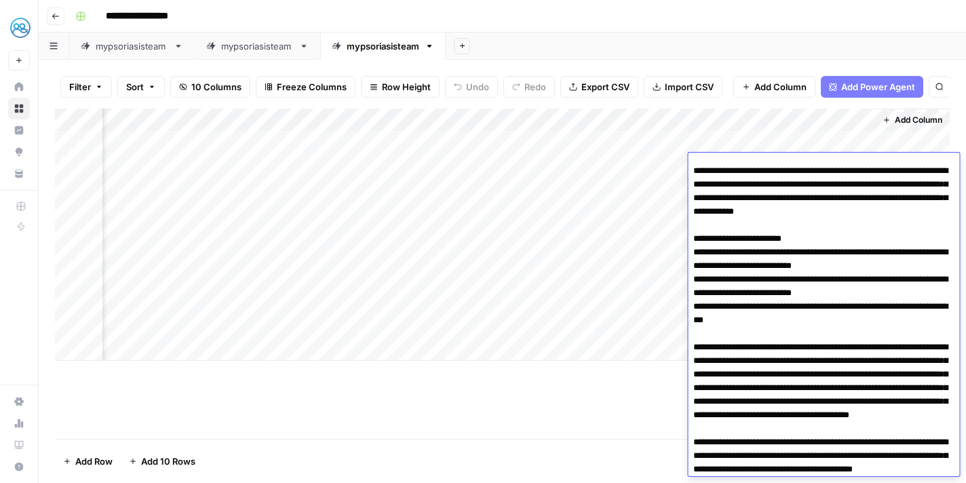
scroll to position [117, 0]
drag, startPoint x: 701, startPoint y: 195, endPoint x: 791, endPoint y: 344, distance: 174.4
click at [791, 344] on textarea at bounding box center [823, 320] width 271 height 562
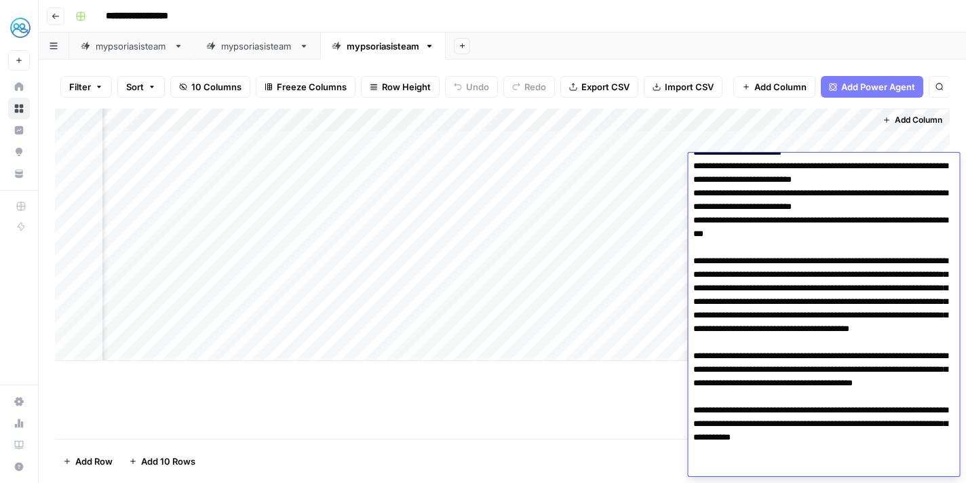
scroll to position [212, 0]
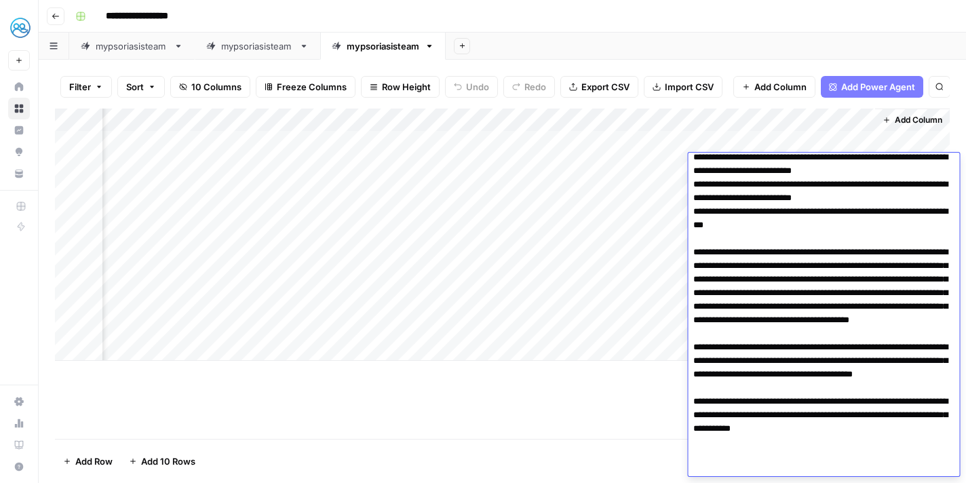
click at [814, 265] on textarea at bounding box center [823, 225] width 271 height 562
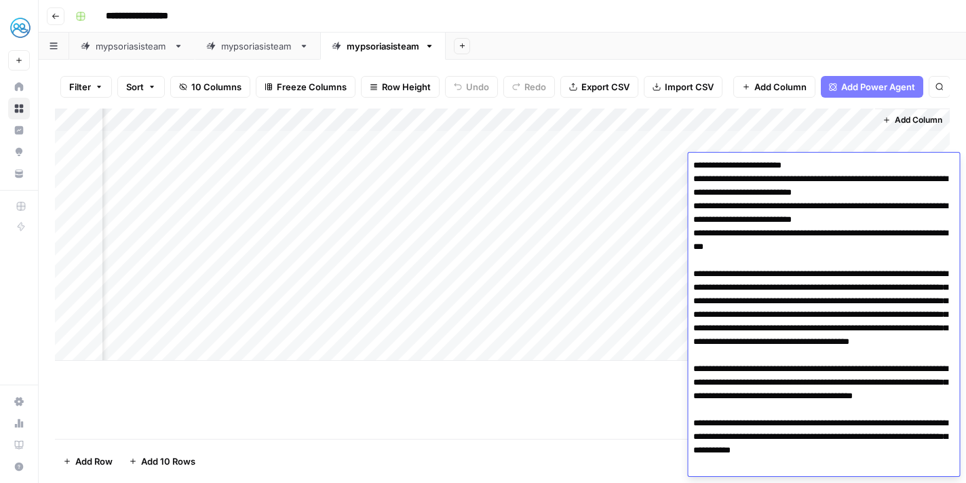
scroll to position [242, 0]
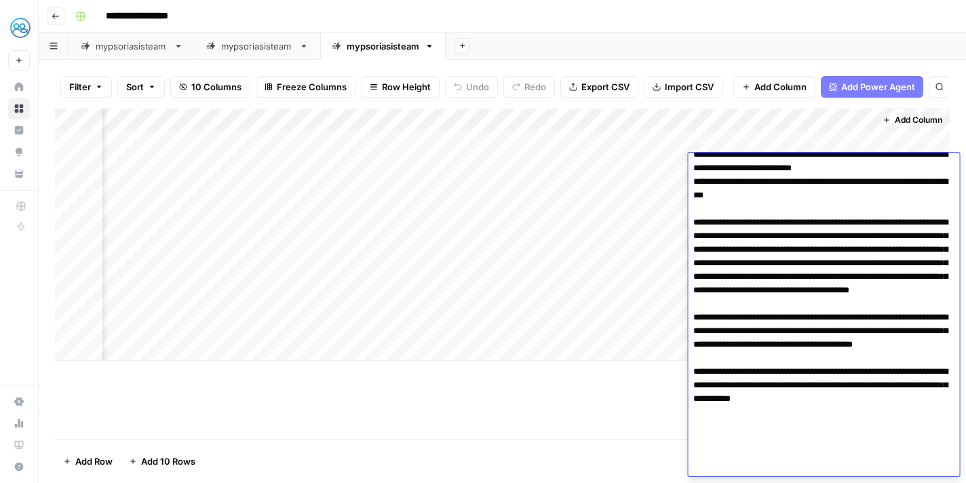
click at [604, 330] on div "Add Column" at bounding box center [502, 235] width 895 height 252
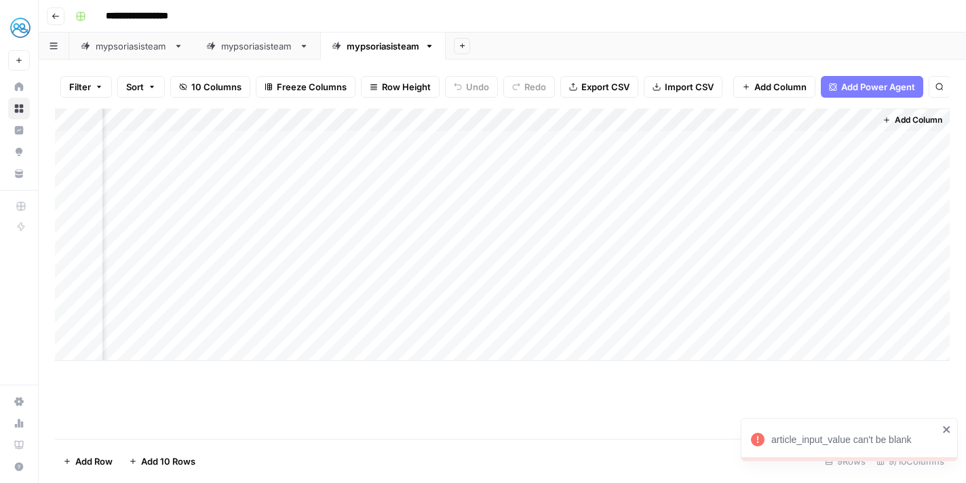
click at [948, 426] on icon "close" at bounding box center [946, 429] width 9 height 11
click at [778, 195] on div "Add Column" at bounding box center [502, 235] width 895 height 252
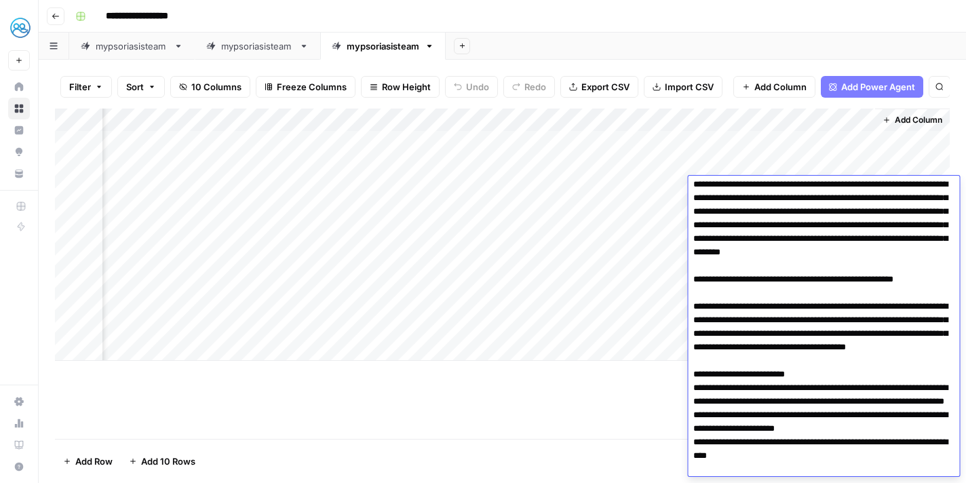
scroll to position [0, 0]
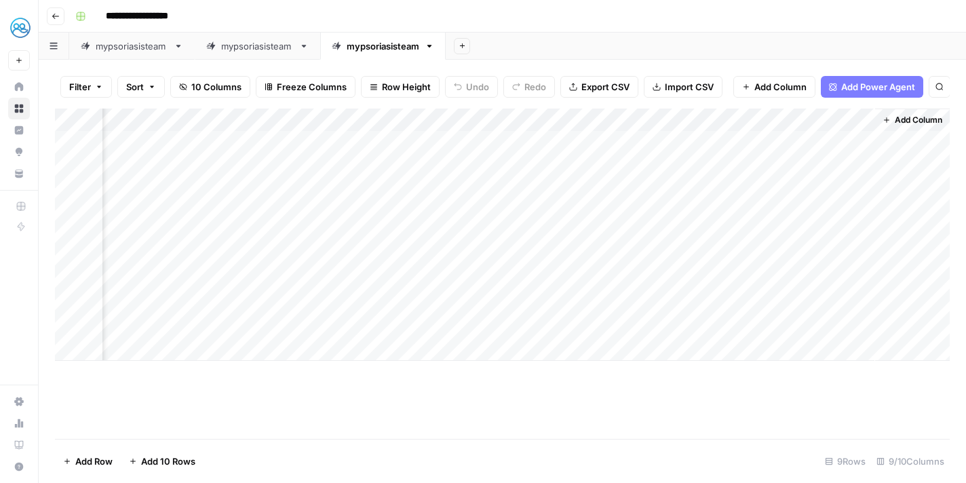
click at [634, 397] on div "Add Column" at bounding box center [502, 274] width 895 height 330
click at [798, 209] on div "Add Column" at bounding box center [502, 235] width 895 height 252
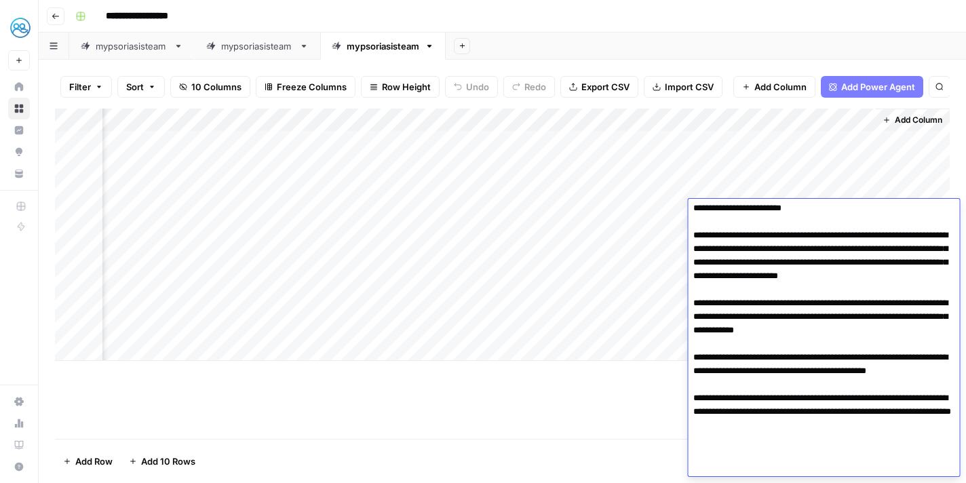
scroll to position [248, 0]
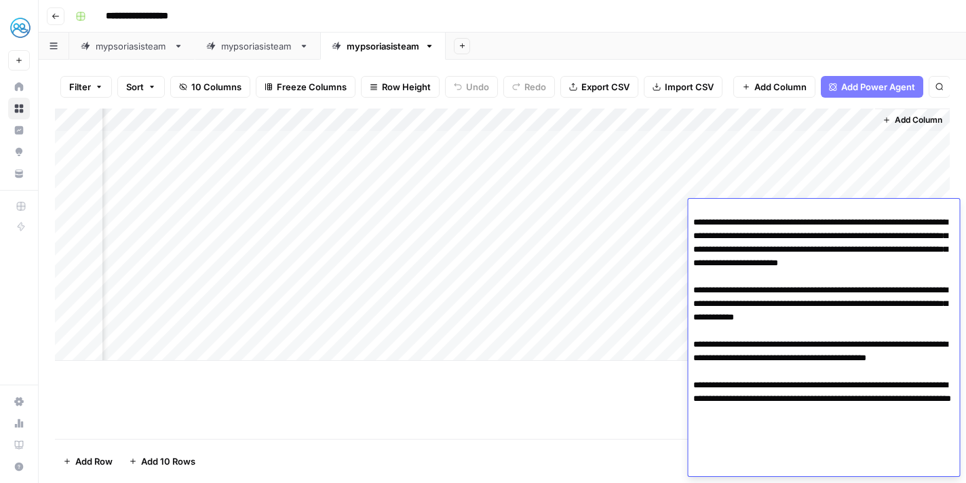
click at [587, 431] on div "Add Column" at bounding box center [502, 274] width 895 height 330
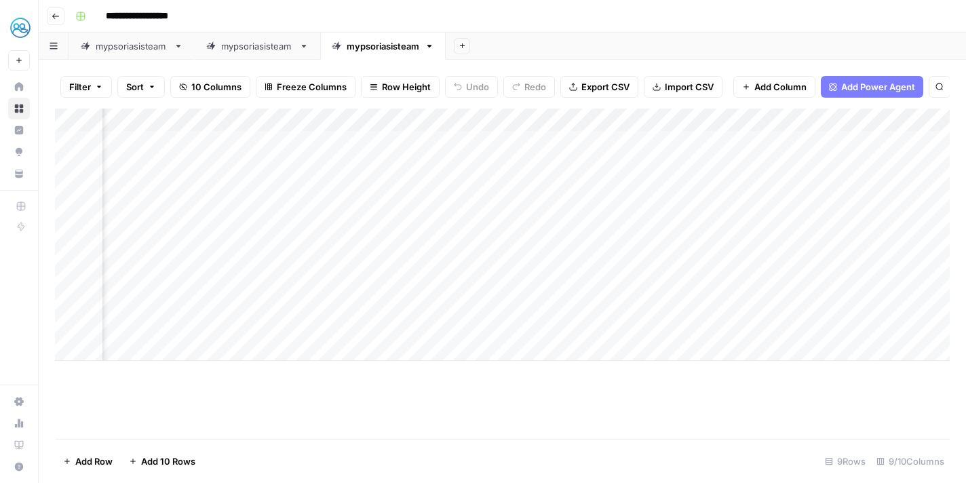
scroll to position [0, 0]
click at [505, 230] on div "Add Column" at bounding box center [502, 235] width 895 height 252
click at [889, 142] on div "Add Column" at bounding box center [502, 235] width 895 height 252
click at [888, 143] on div "Add Column" at bounding box center [502, 235] width 895 height 252
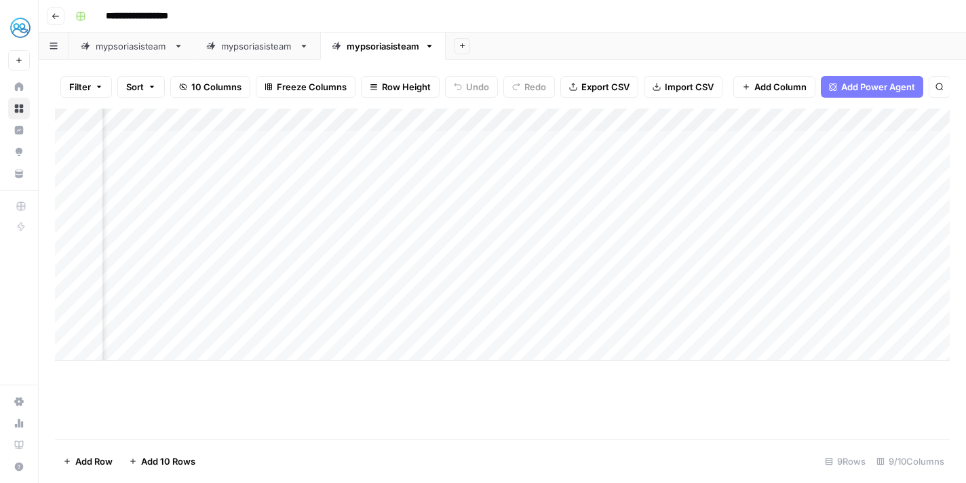
click at [745, 429] on div "Add Column" at bounding box center [502, 274] width 895 height 330
click at [543, 231] on div "Add Column" at bounding box center [502, 235] width 895 height 252
click at [432, 256] on div "Add Column" at bounding box center [502, 235] width 895 height 252
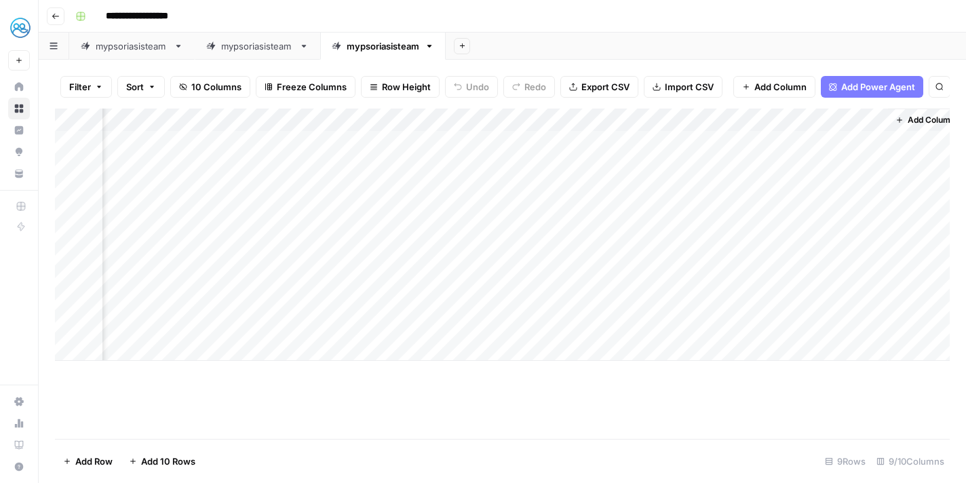
scroll to position [0, 435]
click at [547, 253] on div "Add Column" at bounding box center [502, 235] width 895 height 252
click at [798, 233] on div "Add Column" at bounding box center [502, 235] width 895 height 252
click at [872, 232] on div "Add Column" at bounding box center [502, 235] width 895 height 252
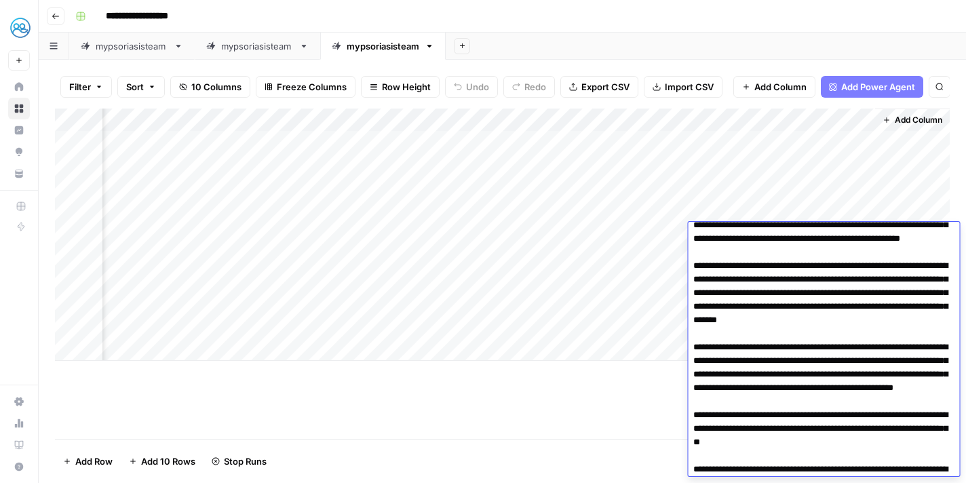
scroll to position [0, 0]
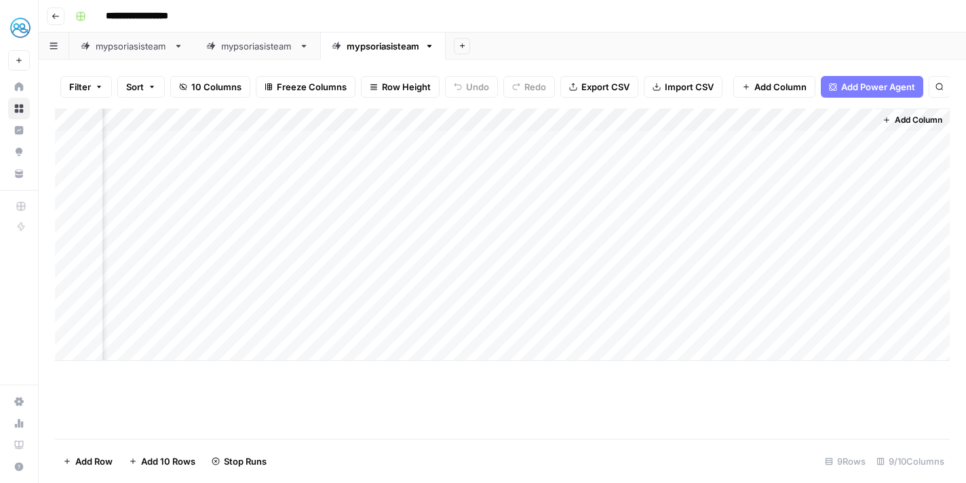
click at [806, 38] on div "Add Sheet" at bounding box center [706, 46] width 520 height 27
click at [719, 237] on div "Add Column" at bounding box center [502, 235] width 895 height 252
click at [726, 261] on div "Add Column" at bounding box center [502, 235] width 895 height 252
click at [857, 255] on div "Add Column" at bounding box center [502, 235] width 895 height 252
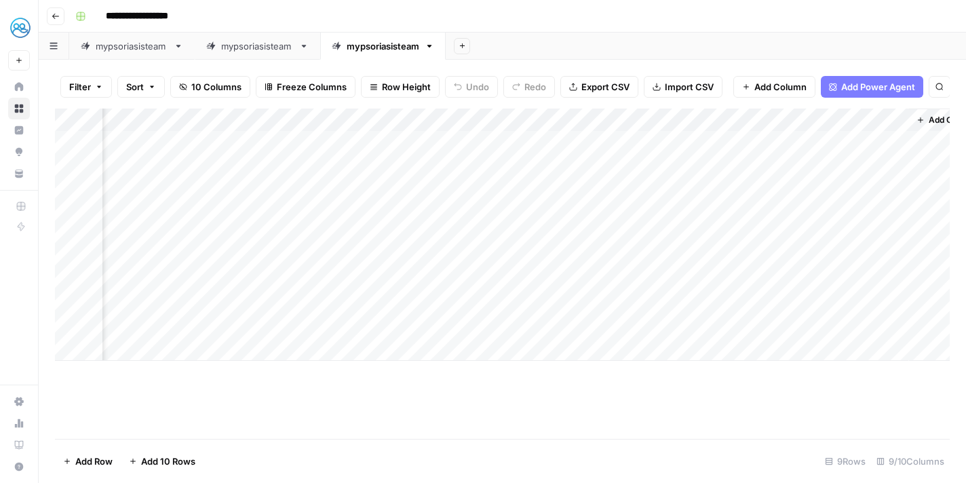
click at [857, 255] on div "Add Column" at bounding box center [502, 235] width 895 height 252
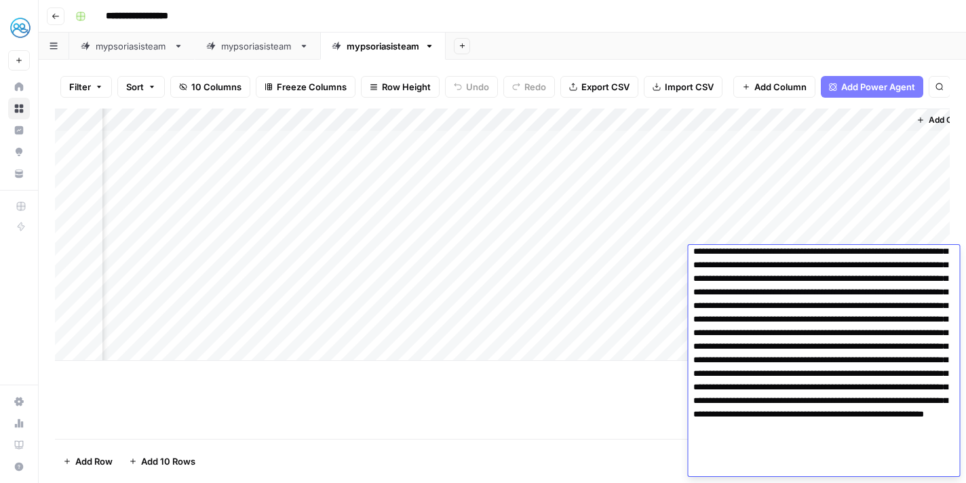
scroll to position [77, 0]
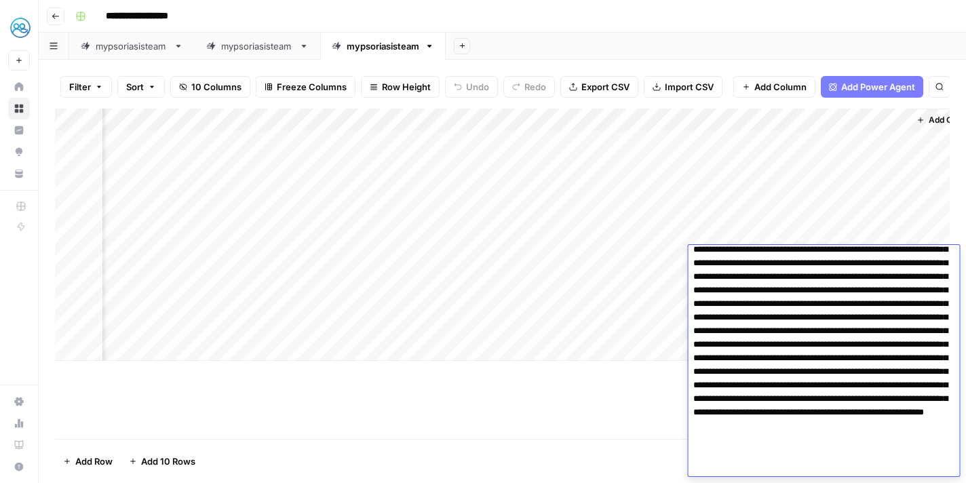
click at [750, 60] on div "Filter Sort 10 Columns Freeze Columns Row Height Undo Redo Export CSV Import CS…" at bounding box center [502, 271] width 927 height 423
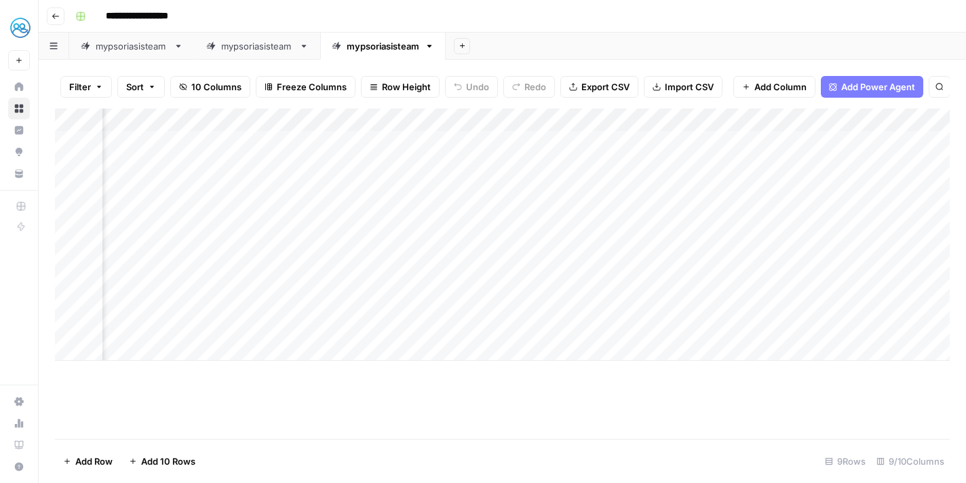
scroll to position [0, 119]
click at [264, 256] on div "Add Column" at bounding box center [502, 235] width 895 height 252
click at [822, 254] on div "Add Column" at bounding box center [502, 235] width 895 height 252
click at [821, 254] on div "Add Column" at bounding box center [502, 235] width 895 height 252
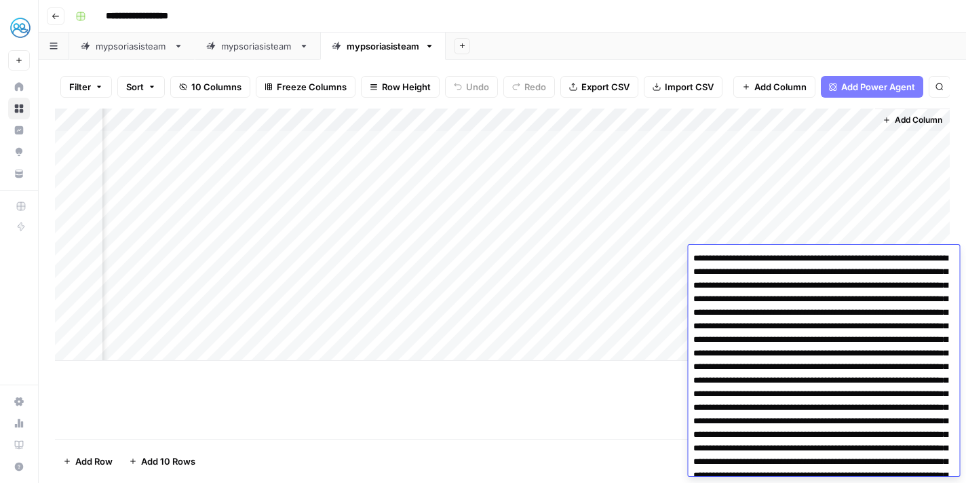
scroll to position [77, 0]
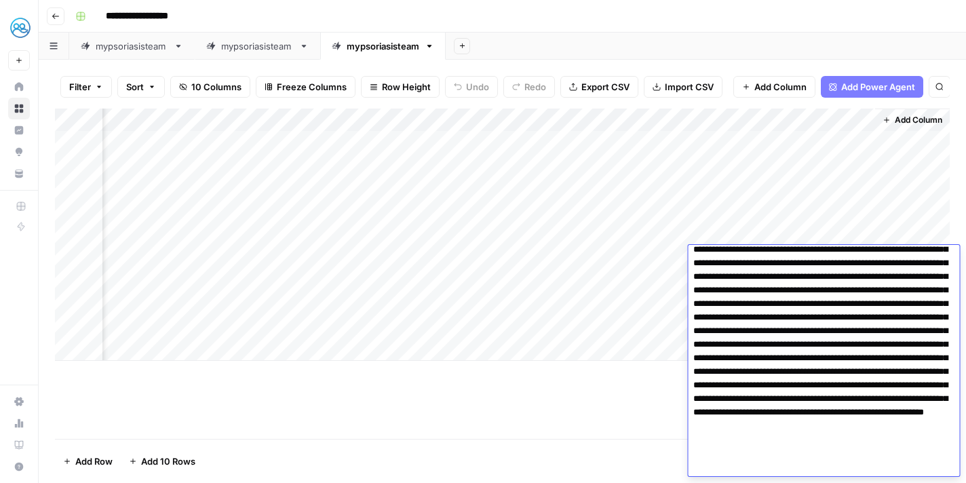
click at [617, 389] on div "Add Column" at bounding box center [502, 274] width 895 height 330
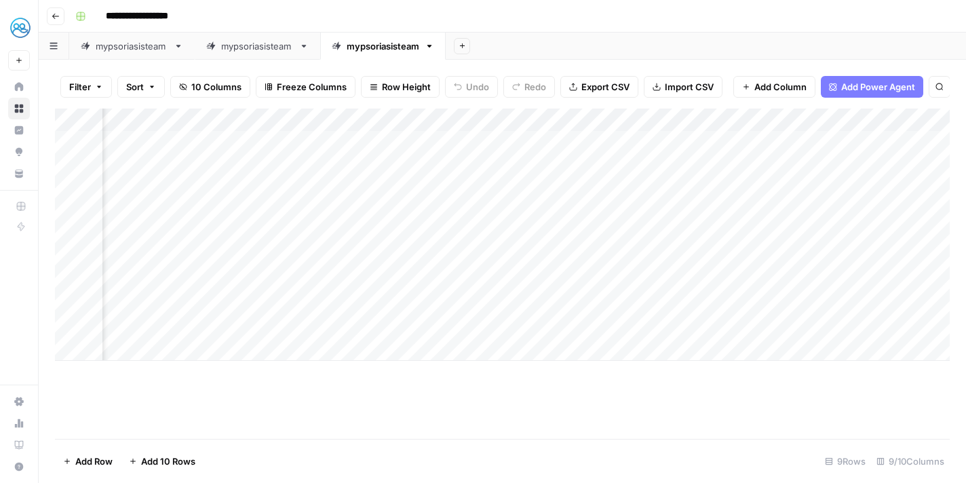
scroll to position [0, 435]
click at [830, 255] on div "Add Column" at bounding box center [502, 235] width 895 height 252
click at [819, 263] on div "Add Column" at bounding box center [502, 235] width 895 height 252
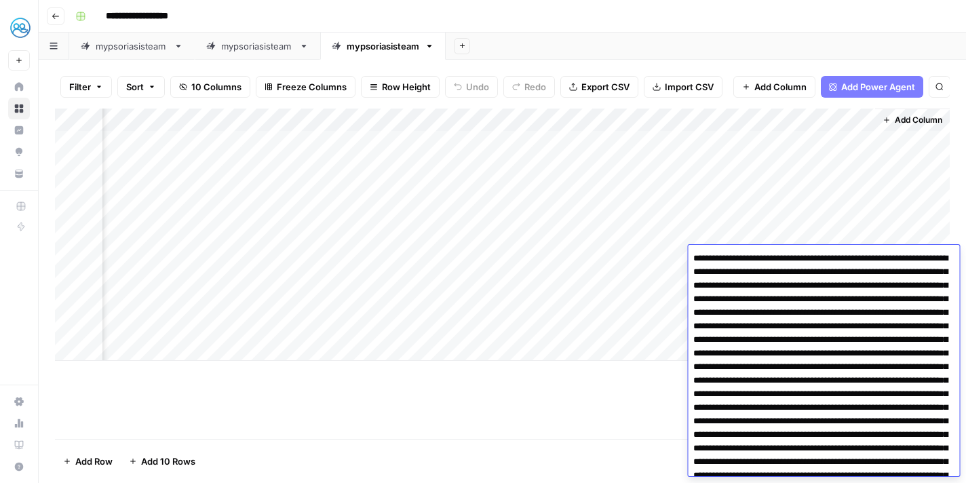
scroll to position [77, 0]
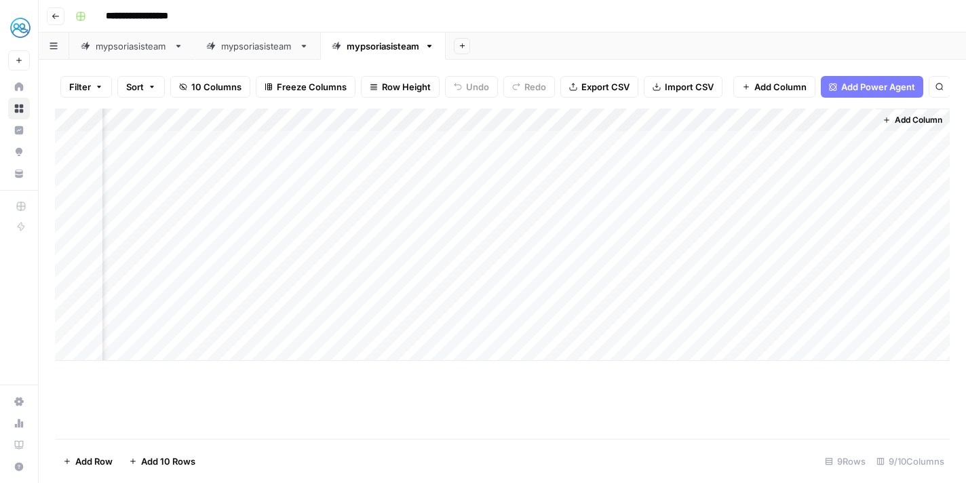
click at [899, 52] on div "Add Sheet" at bounding box center [706, 46] width 520 height 27
